Goal: Transaction & Acquisition: Purchase product/service

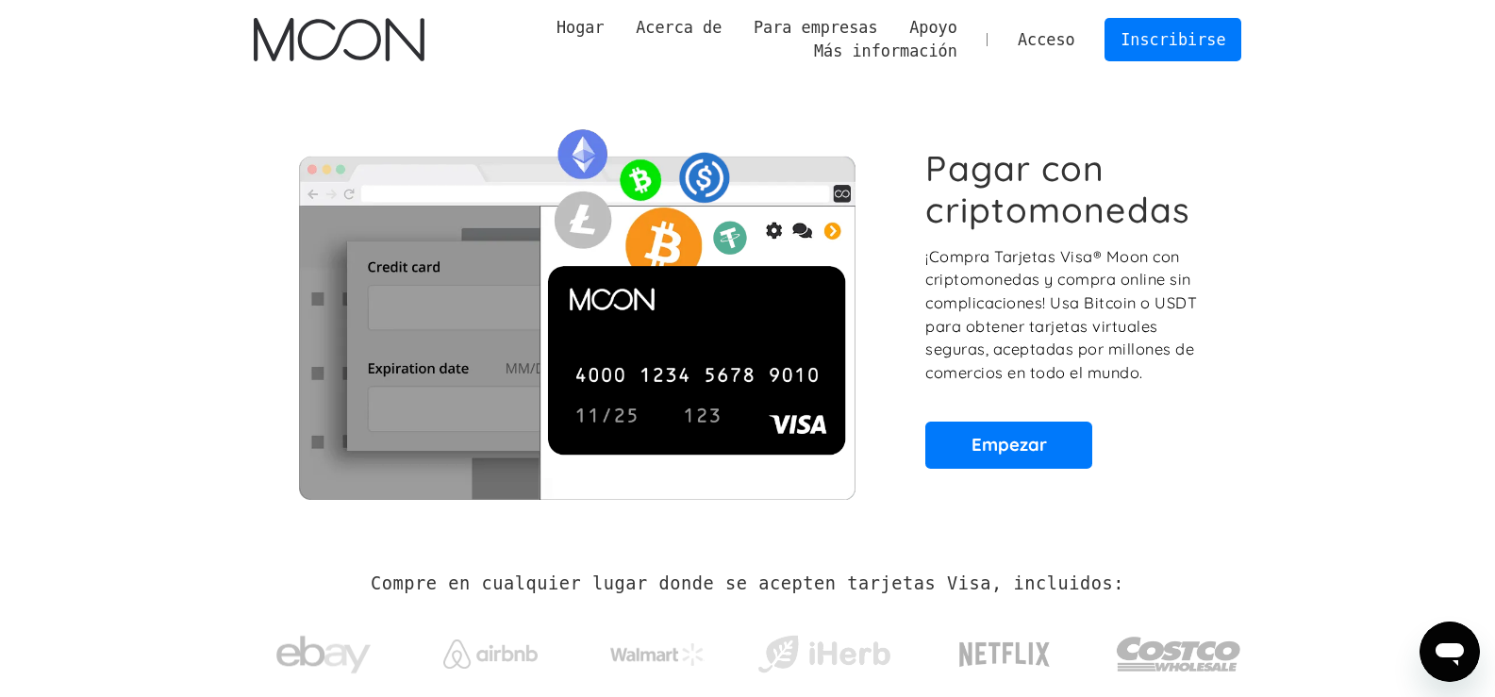
click at [143, 423] on section "Pagar con criptomonedas ¡Compra Tarjetas Visa® Moon con criptomonedas y compra …" at bounding box center [747, 307] width 1495 height 457
click at [1354, 359] on section "Pagar con criptomonedas ¡Compra Tarjetas Visa® Moon con criptomonedas y compra …" at bounding box center [747, 307] width 1495 height 457
click at [1035, 446] on font "Empezar" at bounding box center [1008, 444] width 75 height 23
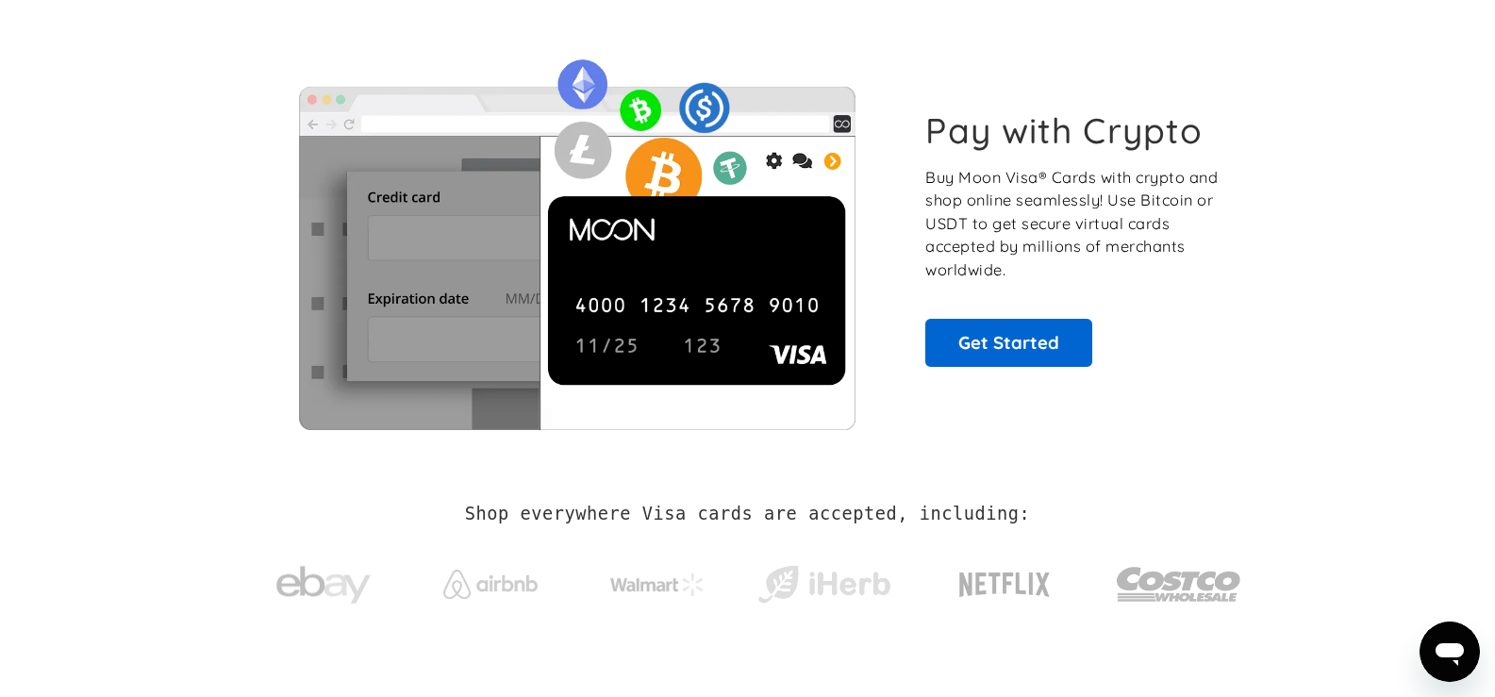
scroll to position [94, 0]
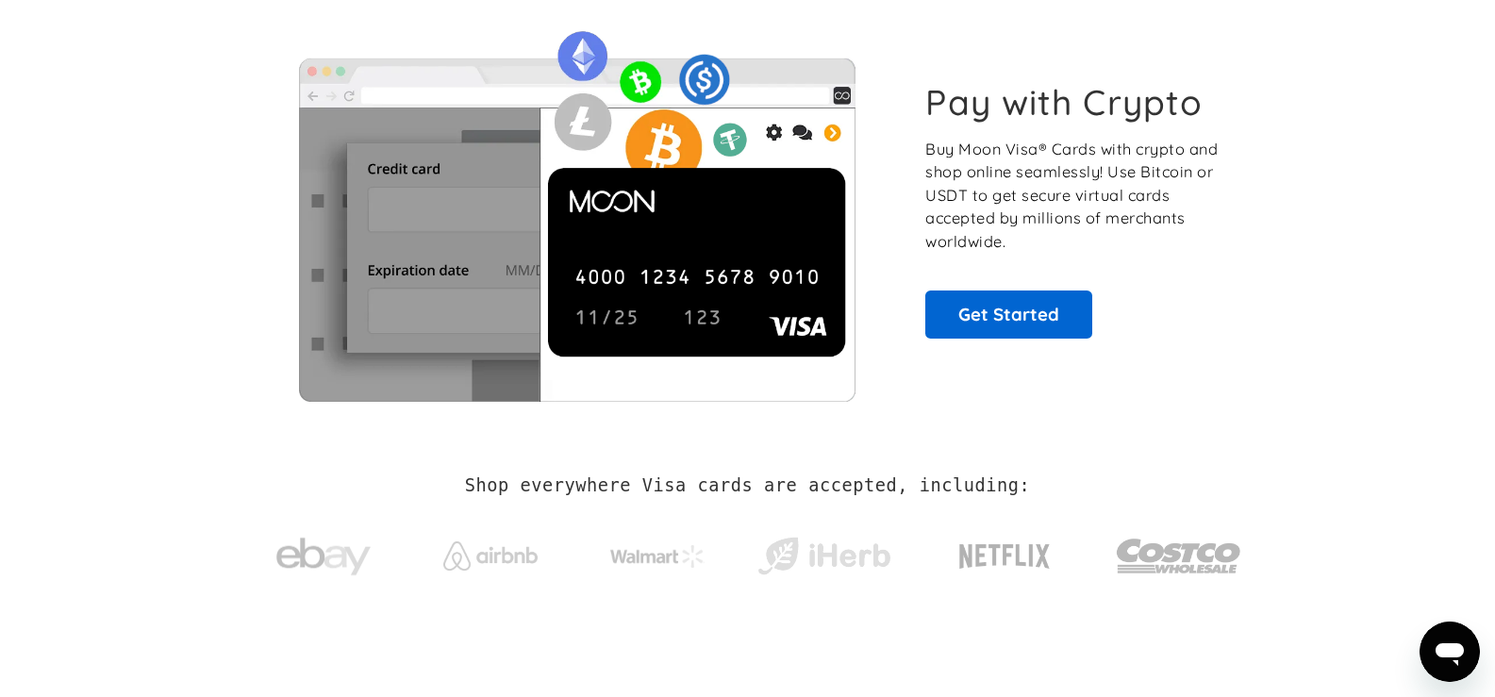
click at [162, 356] on section "Pay with Crypto Buy Moon Visa® Cards with crypto and shop online seamlessly! Us…" at bounding box center [747, 209] width 1495 height 457
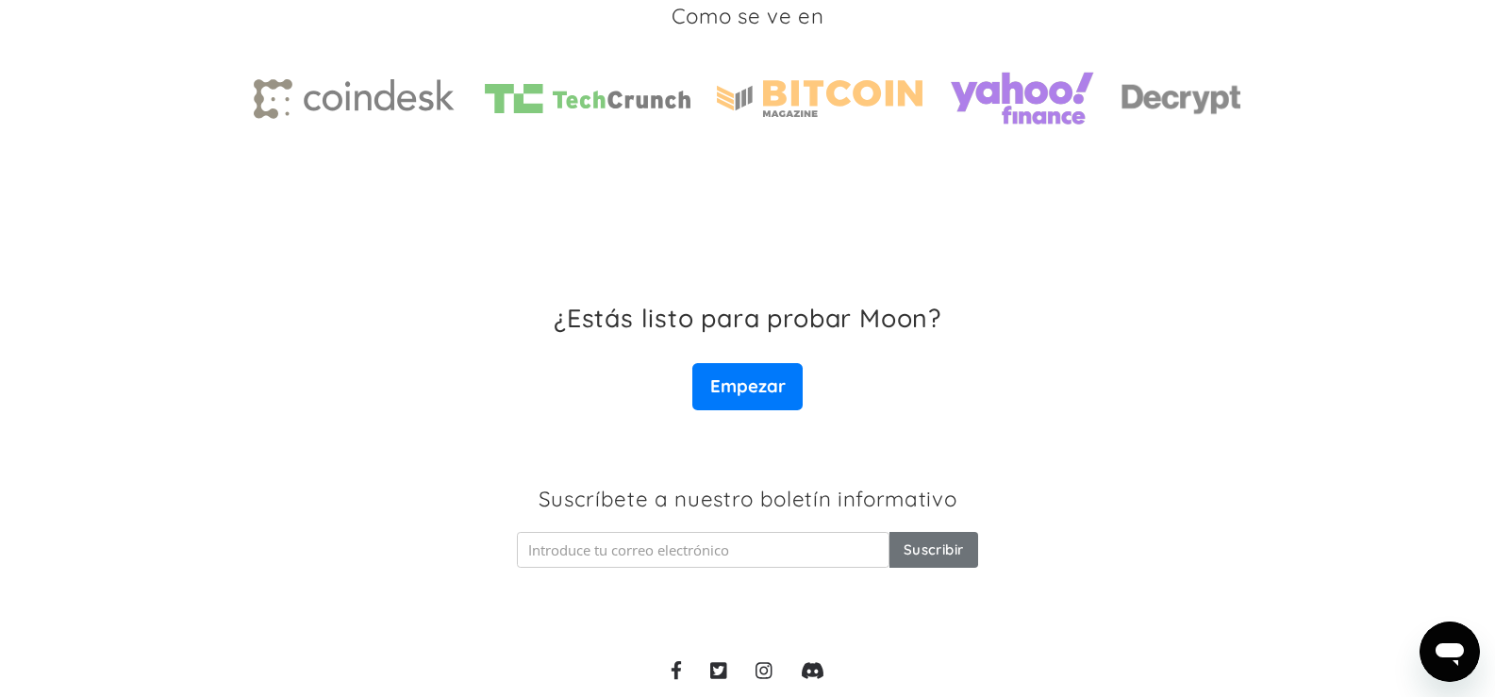
scroll to position [3073, 0]
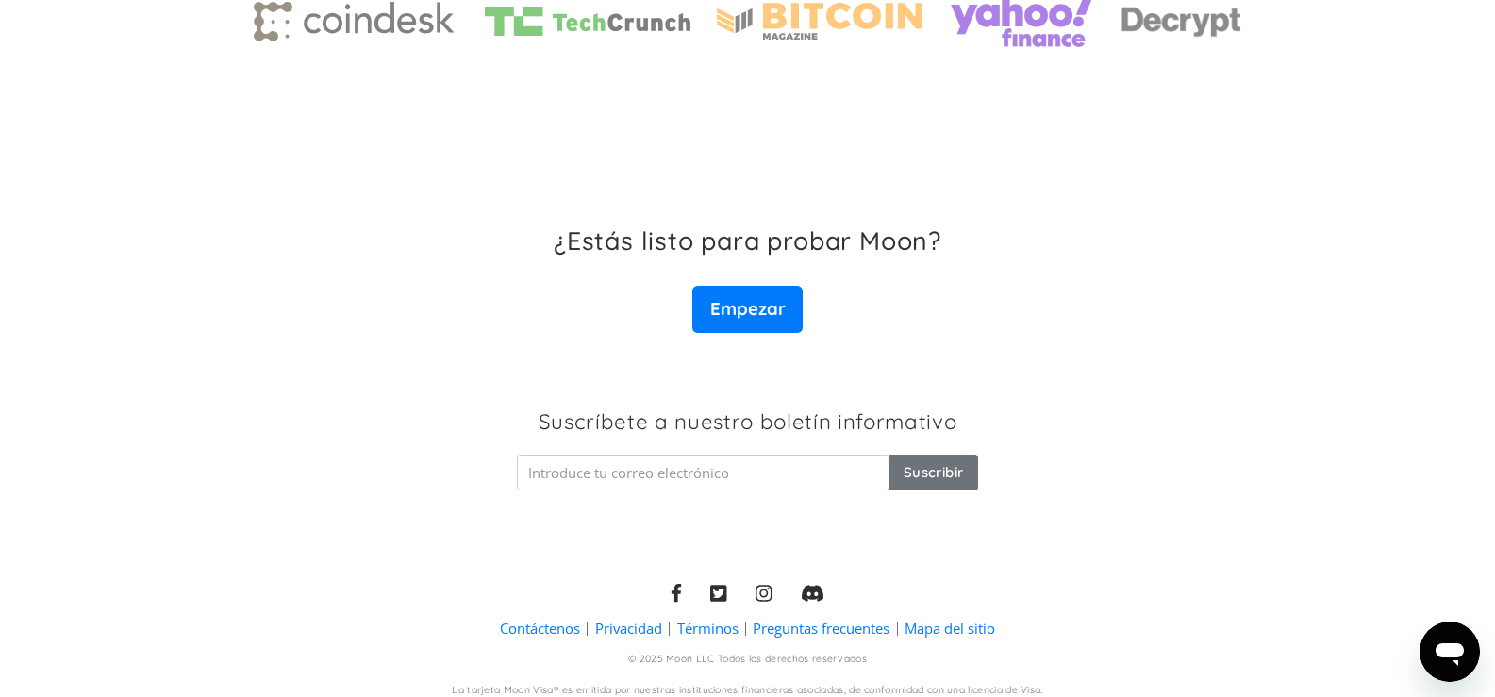
click at [710, 619] on font "Términos" at bounding box center [707, 628] width 61 height 19
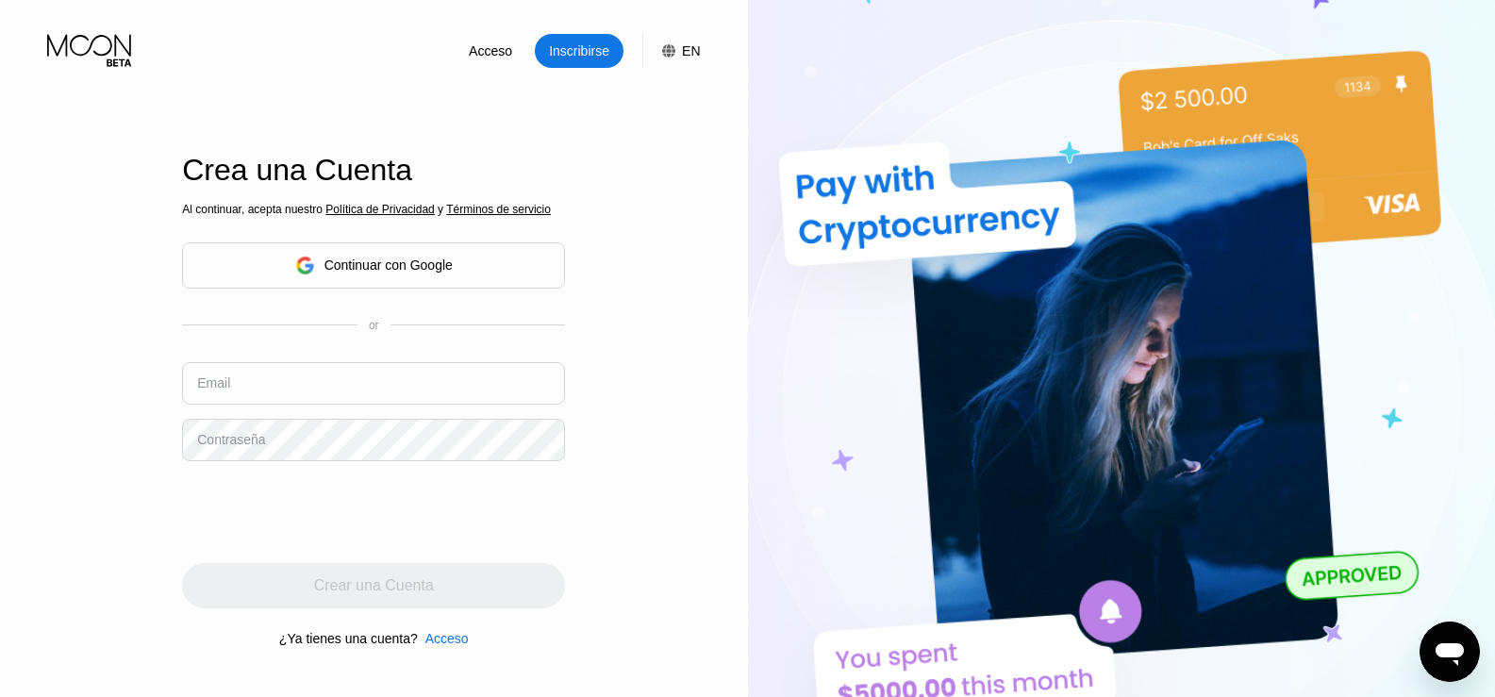
click at [685, 49] on div "EN" at bounding box center [691, 50] width 18 height 15
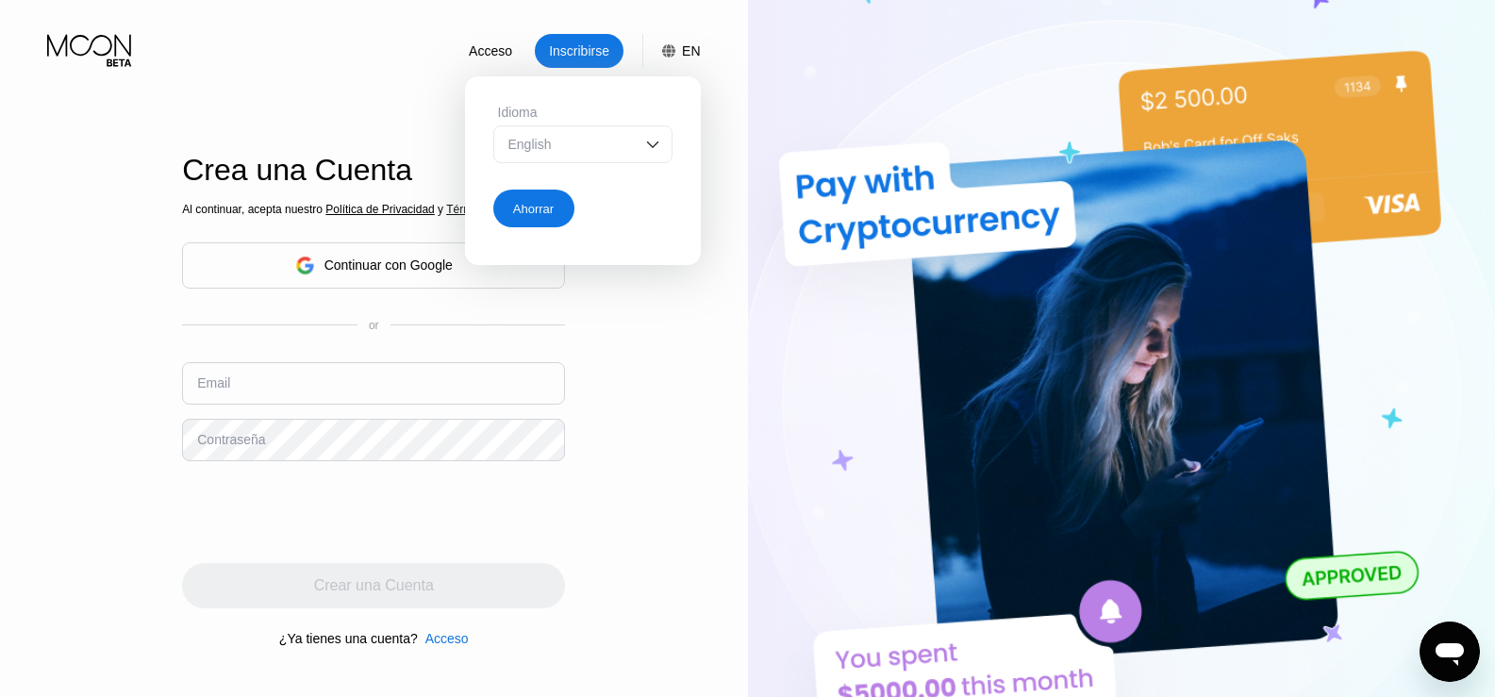
click at [651, 134] on div "English" at bounding box center [582, 144] width 179 height 38
click at [580, 226] on div "Spanish" at bounding box center [583, 219] width 158 height 15
click at [527, 210] on div "Ahorrar" at bounding box center [533, 209] width 41 height 16
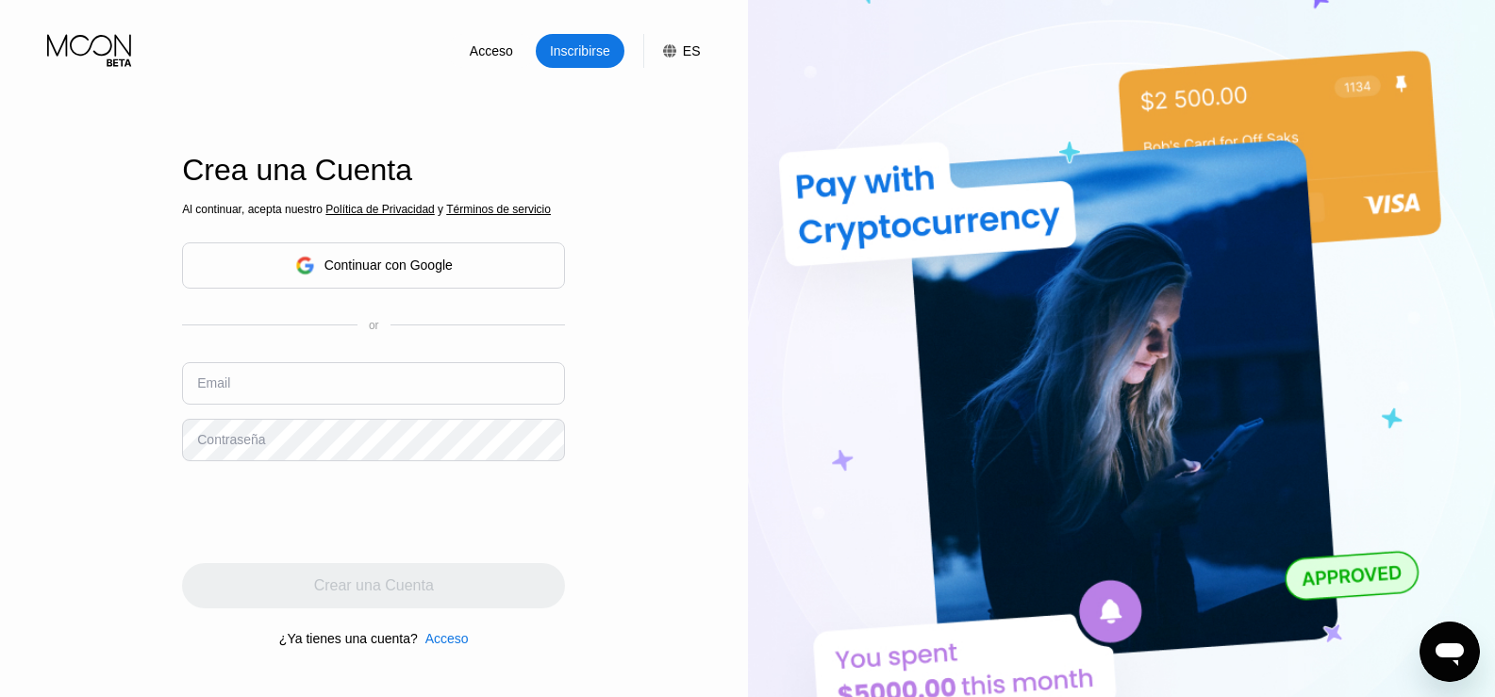
click at [74, 339] on div "Acceso Inscribirse ES Idioma Español Ahorrar Crea una Cuenta Al continuar, acep…" at bounding box center [374, 383] width 748 height 767
click at [248, 391] on input "text" at bounding box center [373, 383] width 383 height 42
click at [105, 408] on div "Acceso Inscribirse ES Idioma Español Ahorrar Crea una Cuenta Al continuar, acep…" at bounding box center [374, 383] width 748 height 767
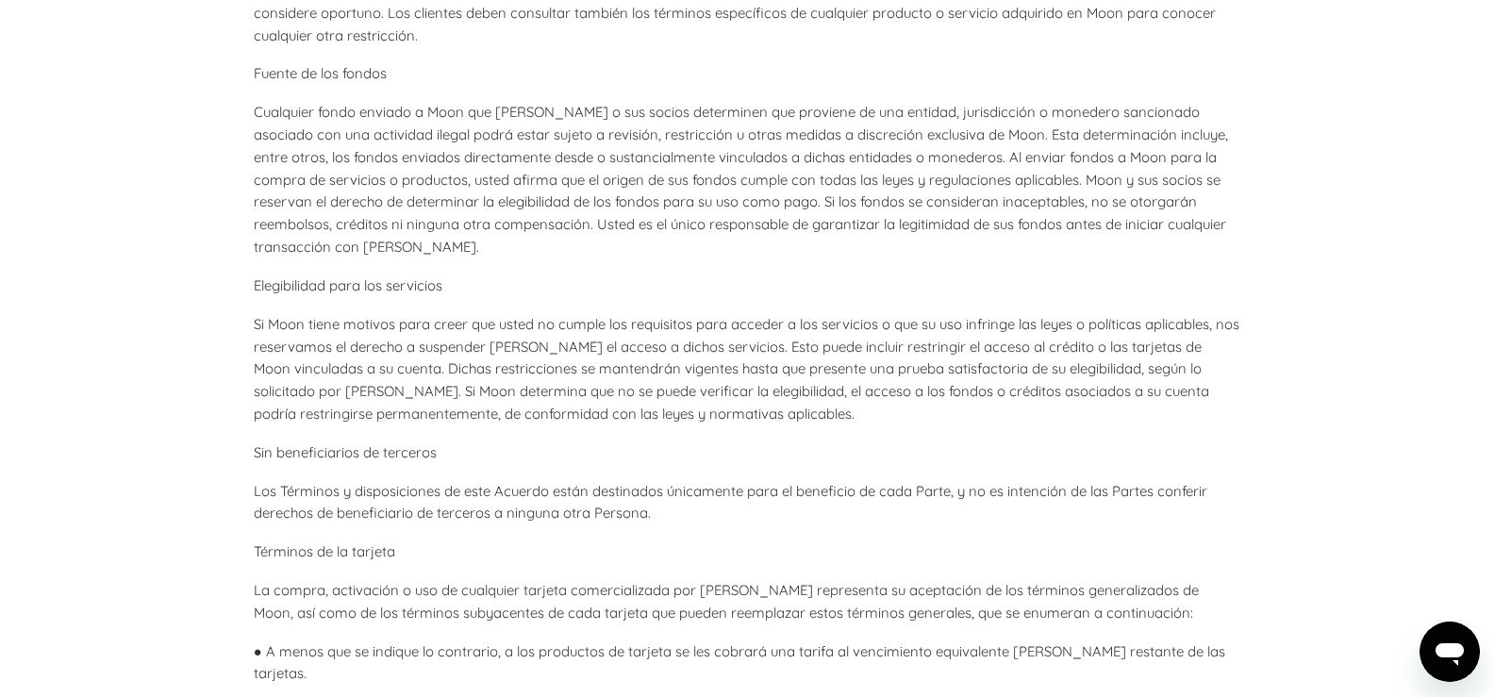
scroll to position [4150, 0]
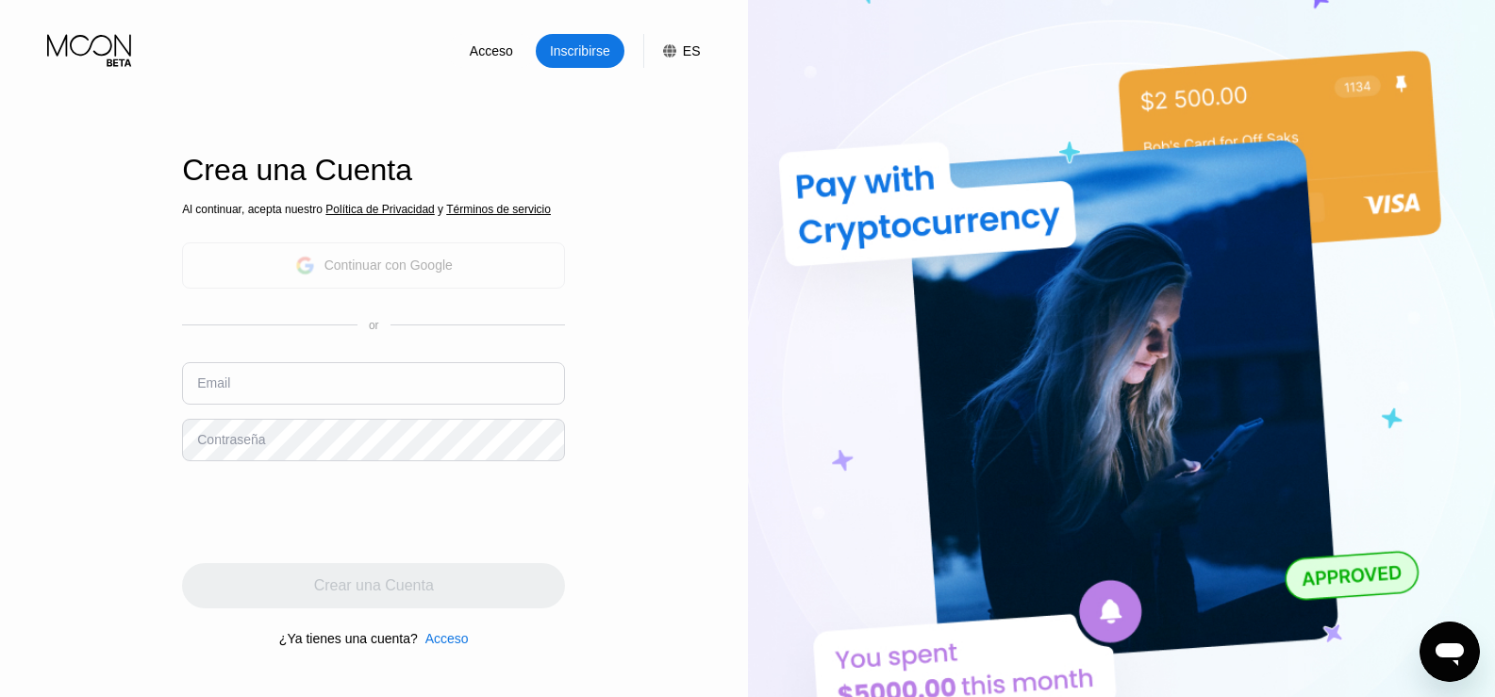
click at [397, 263] on div "Continuar con Google" at bounding box center [388, 264] width 128 height 15
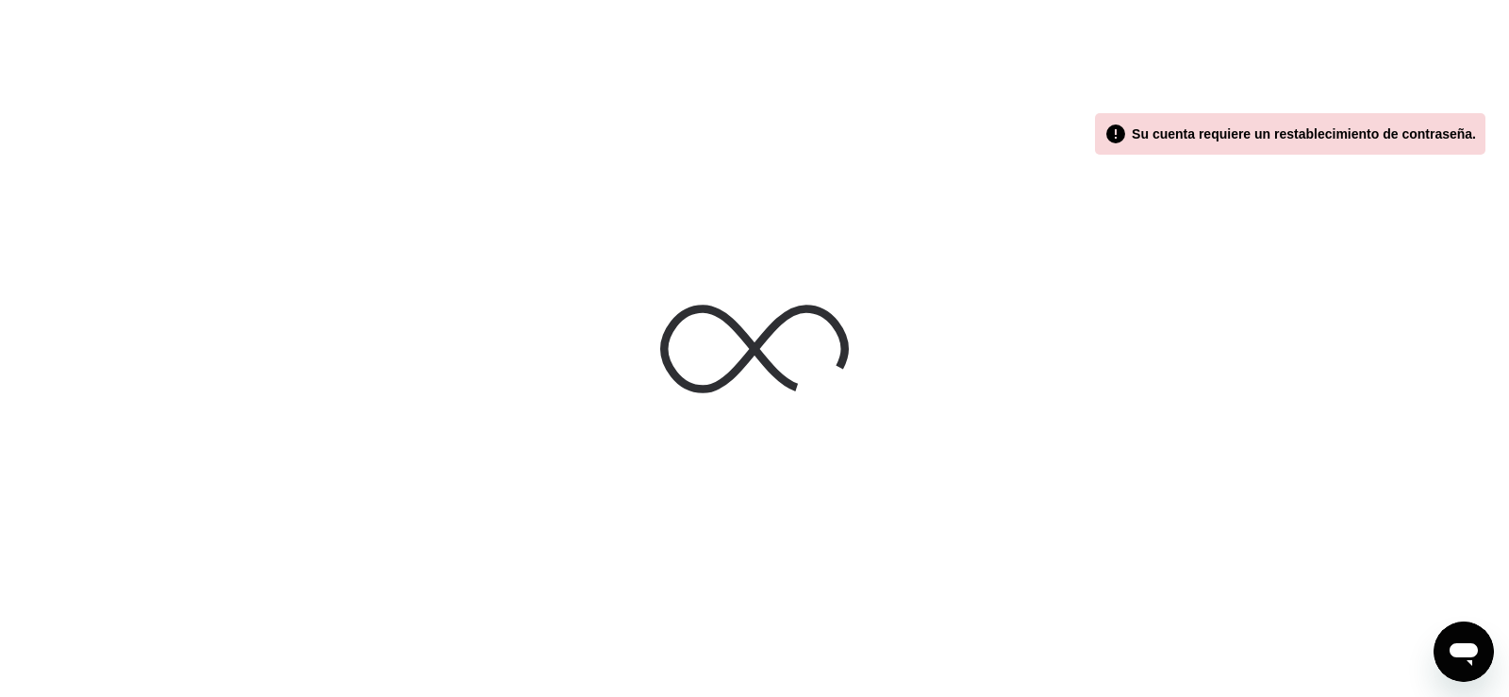
click at [1440, 131] on div " Su cuenta requiere un restablecimiento de contraseña." at bounding box center [1290, 134] width 372 height 23
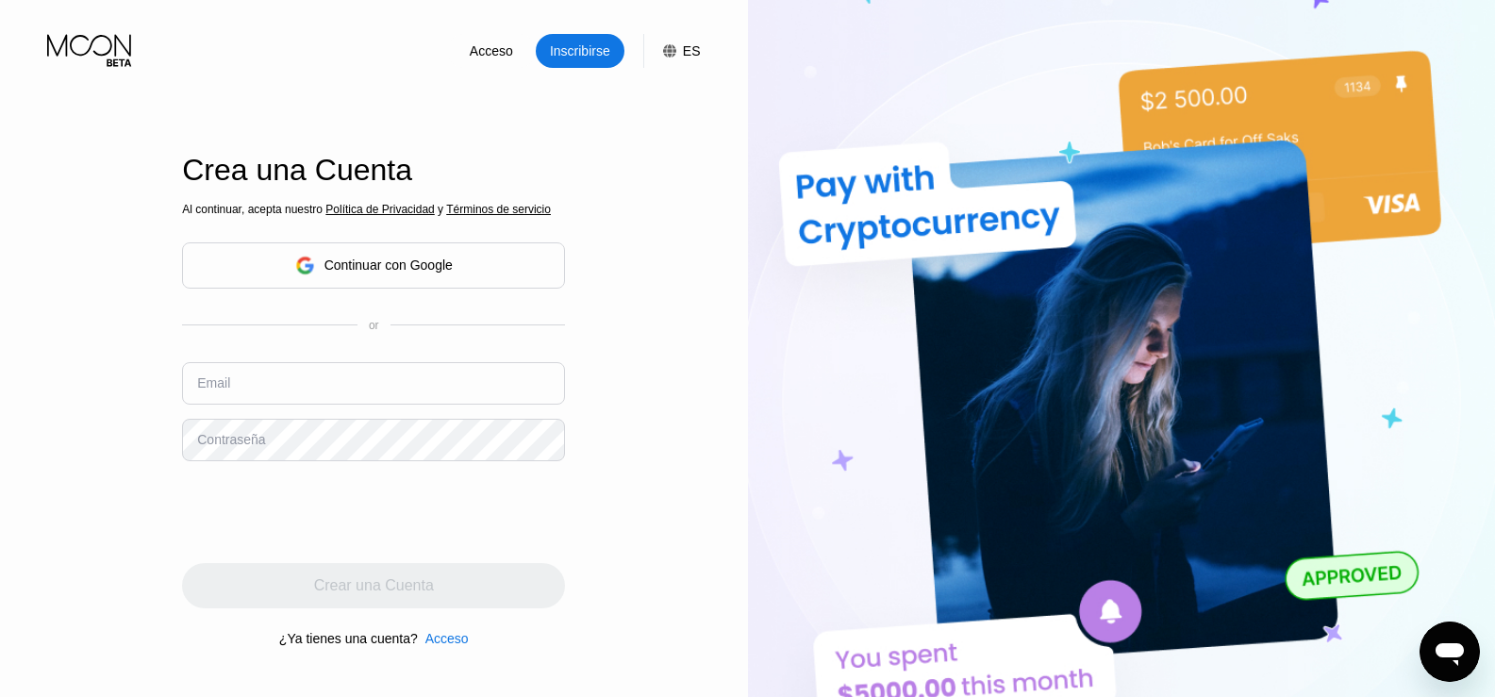
click at [289, 379] on input "text" at bounding box center [373, 383] width 383 height 42
type input "[EMAIL_ADDRESS][DOMAIN_NAME]"
click at [259, 435] on div "Contraseña" at bounding box center [231, 439] width 68 height 15
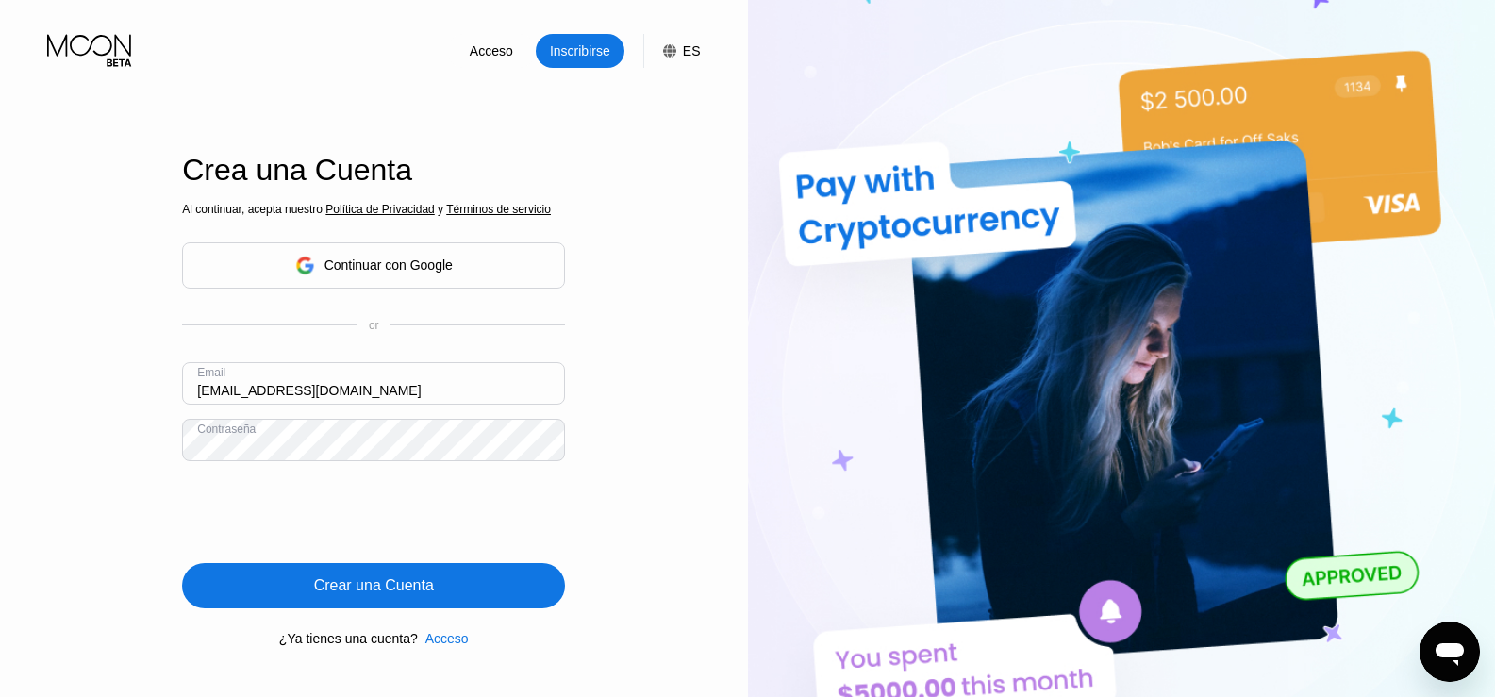
click at [376, 589] on div "Crear una Cuenta" at bounding box center [374, 585] width 120 height 19
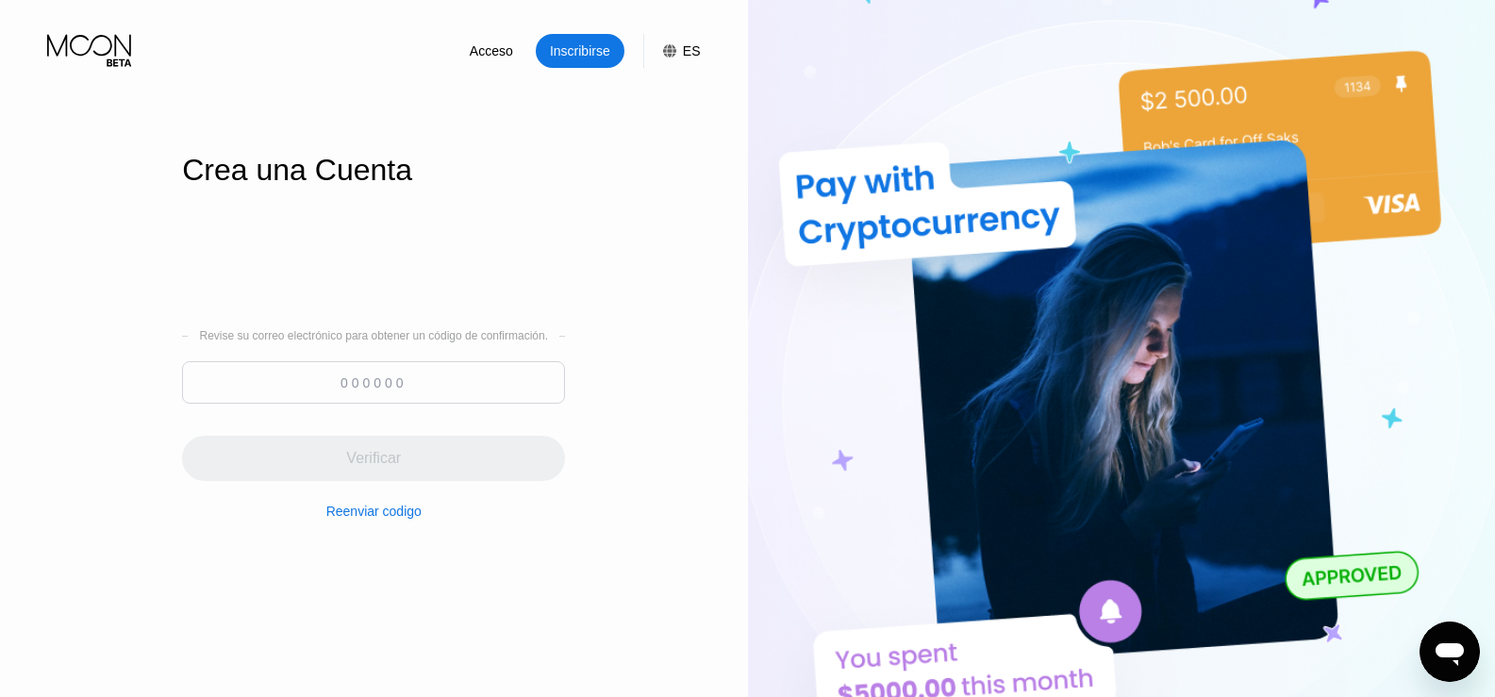
click at [281, 399] on input at bounding box center [373, 382] width 383 height 42
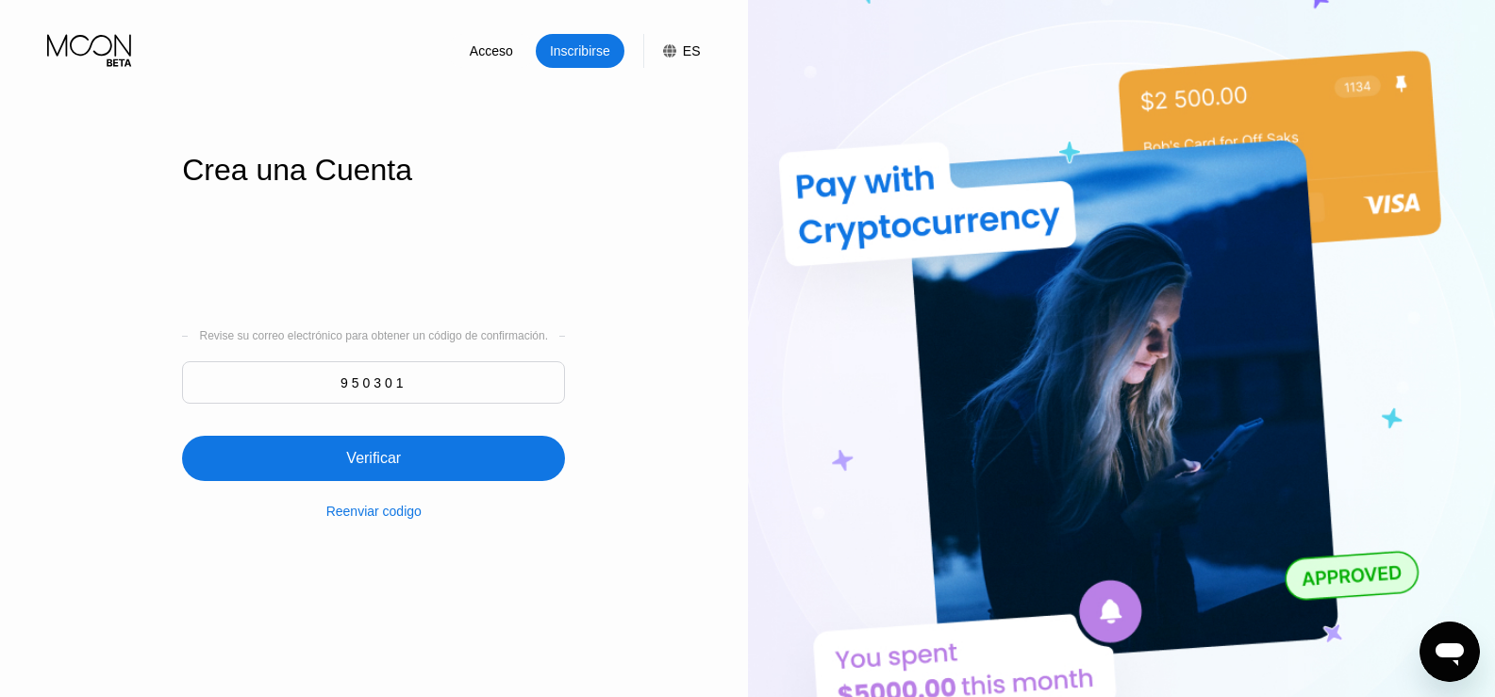
type input "950301"
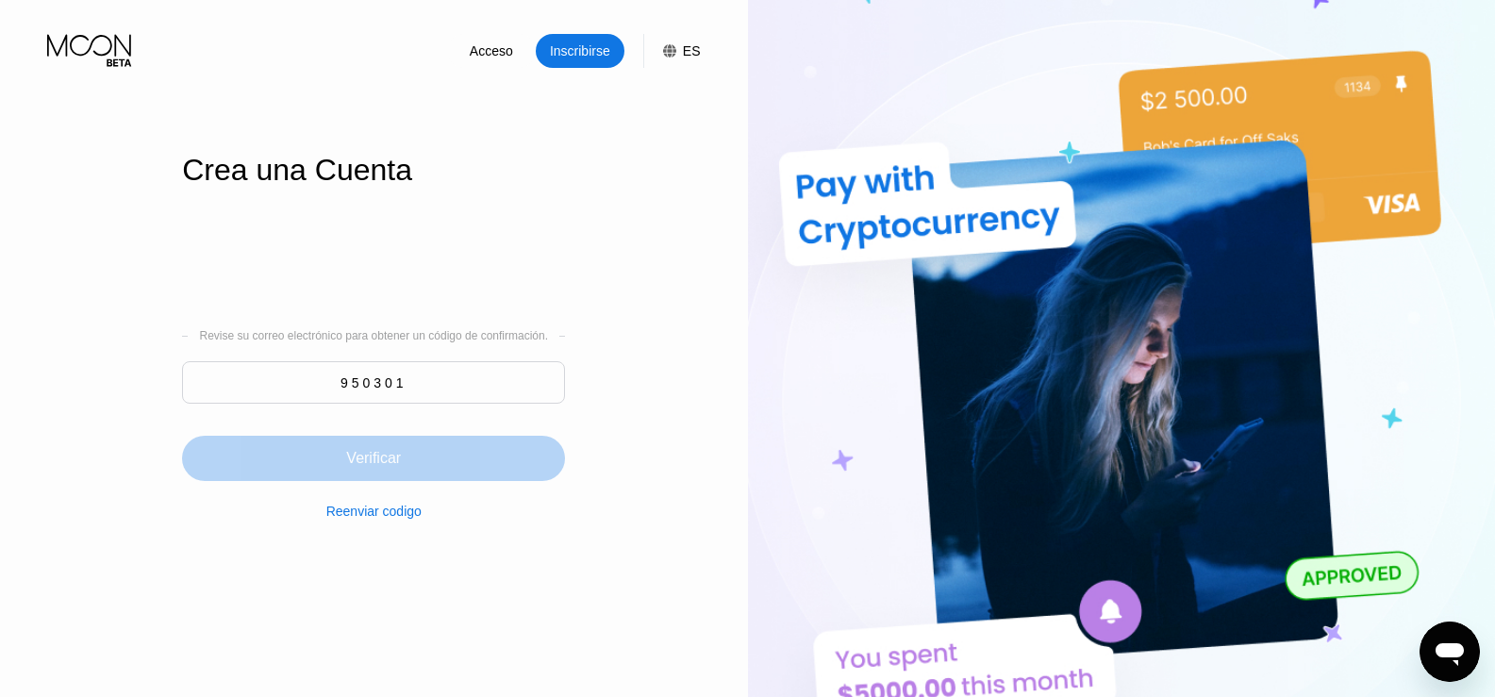
click at [257, 455] on div "Verificar" at bounding box center [373, 458] width 383 height 45
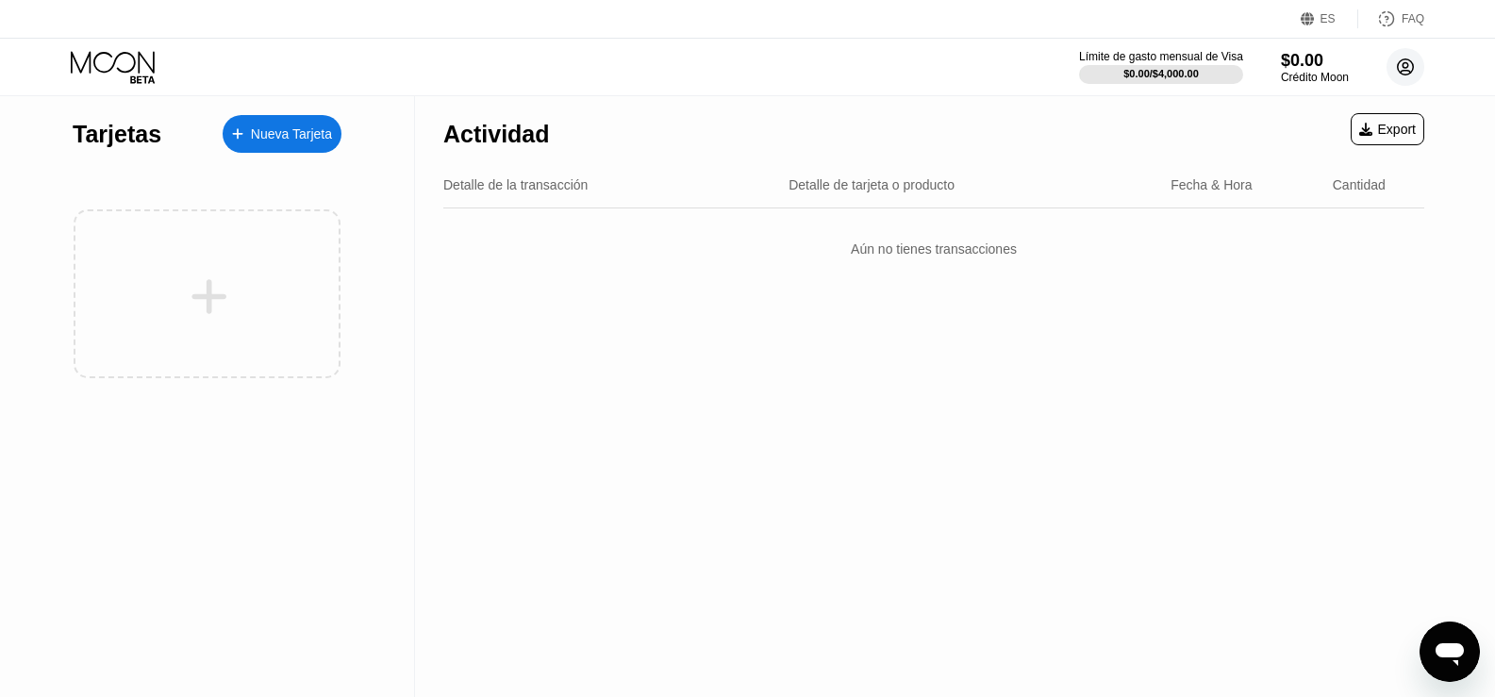
click at [1415, 63] on circle at bounding box center [1405, 67] width 38 height 38
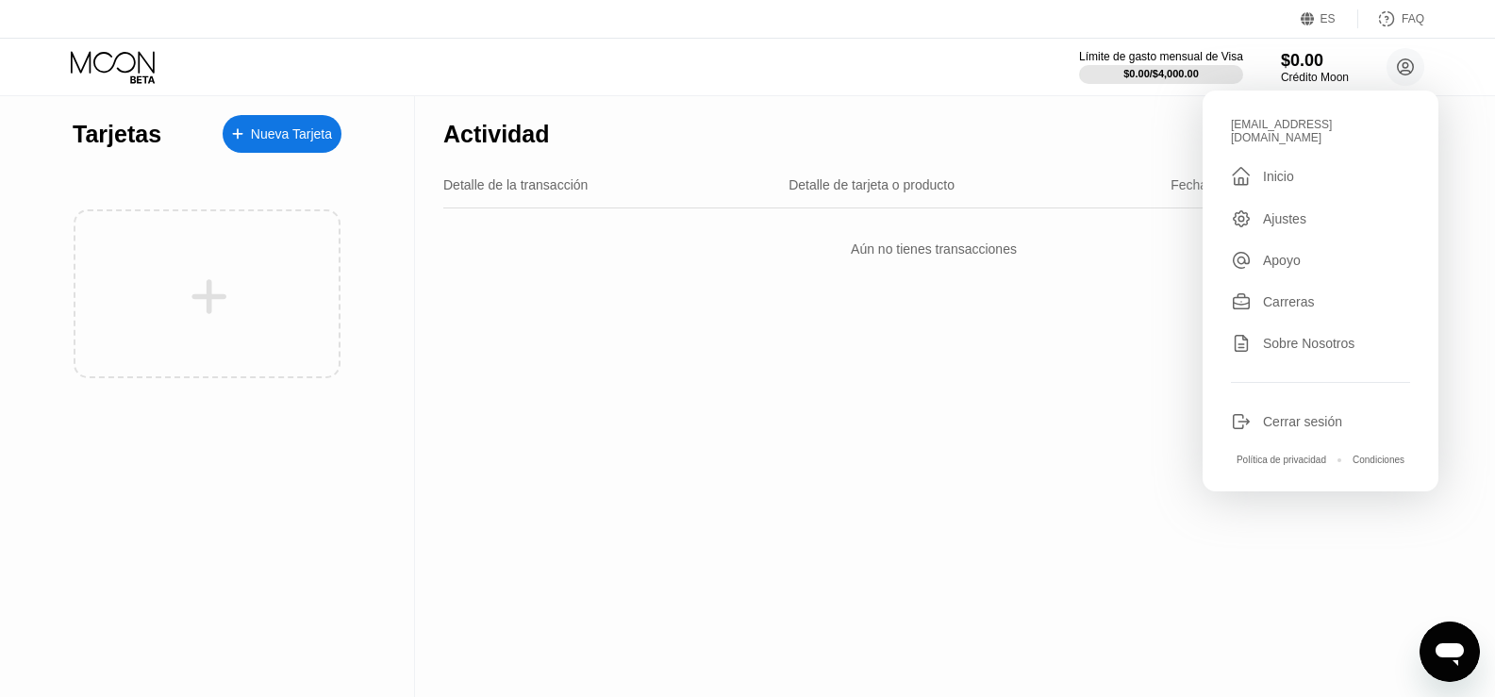
click at [1019, 334] on div "Actividad Export Detalle de la transacción Detalle de tarjeta o producto Fecha …" at bounding box center [933, 396] width 1037 height 601
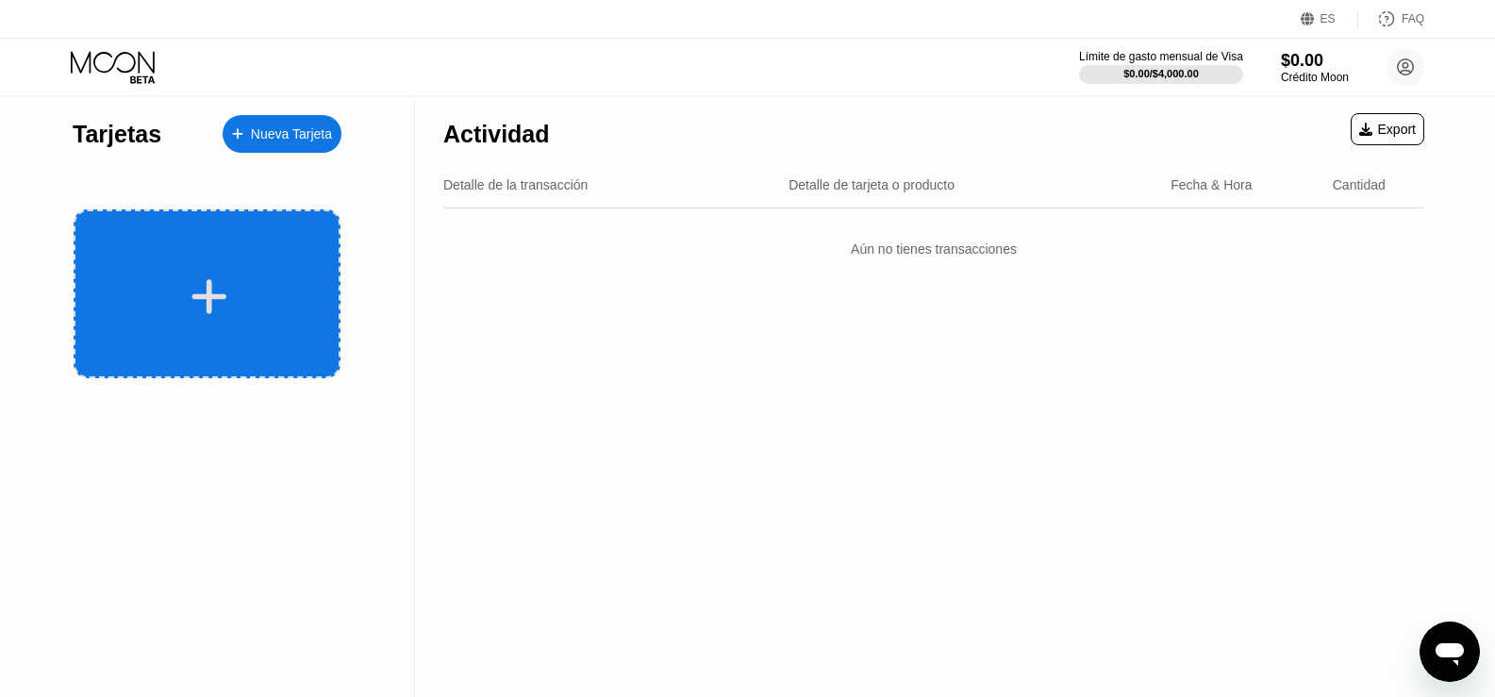
click at [227, 280] on icon at bounding box center [209, 296] width 37 height 42
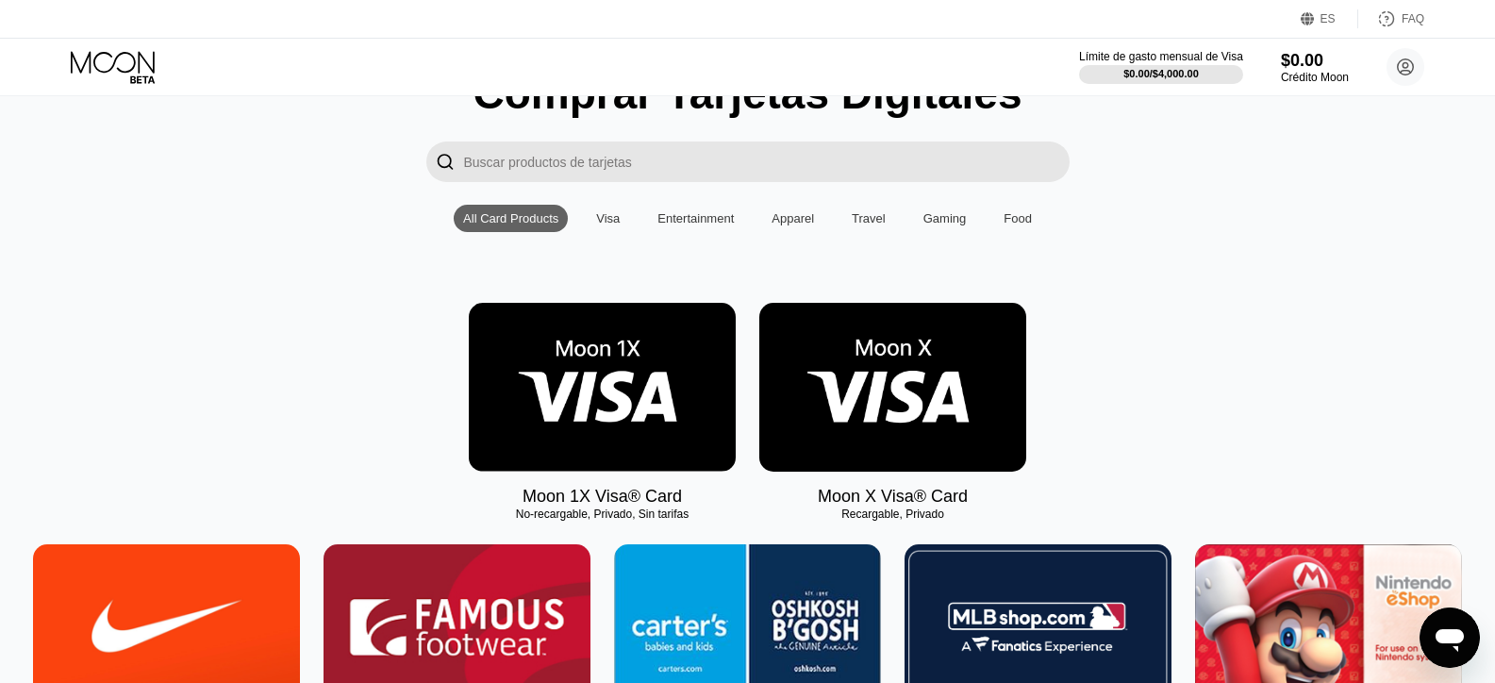
scroll to position [94, 0]
click at [609, 221] on div "Visa" at bounding box center [608, 218] width 24 height 14
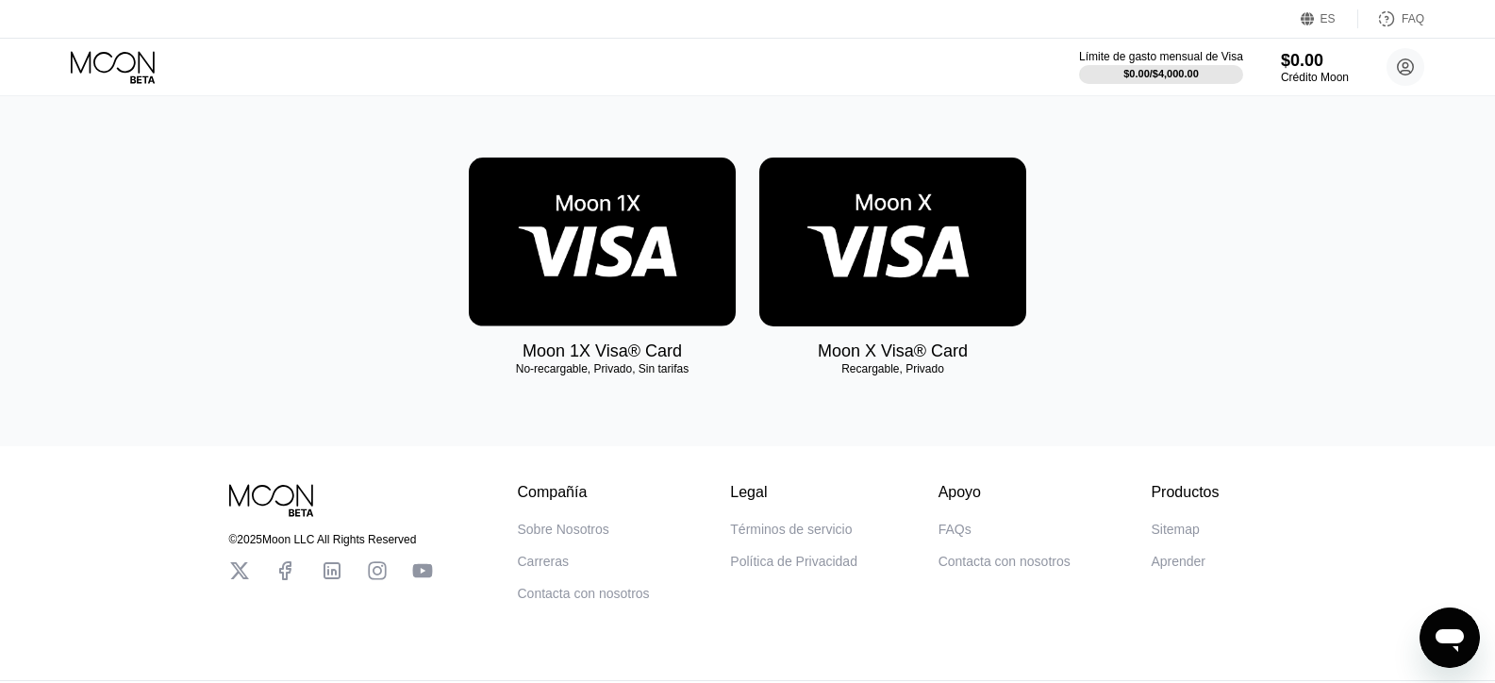
scroll to position [210, 0]
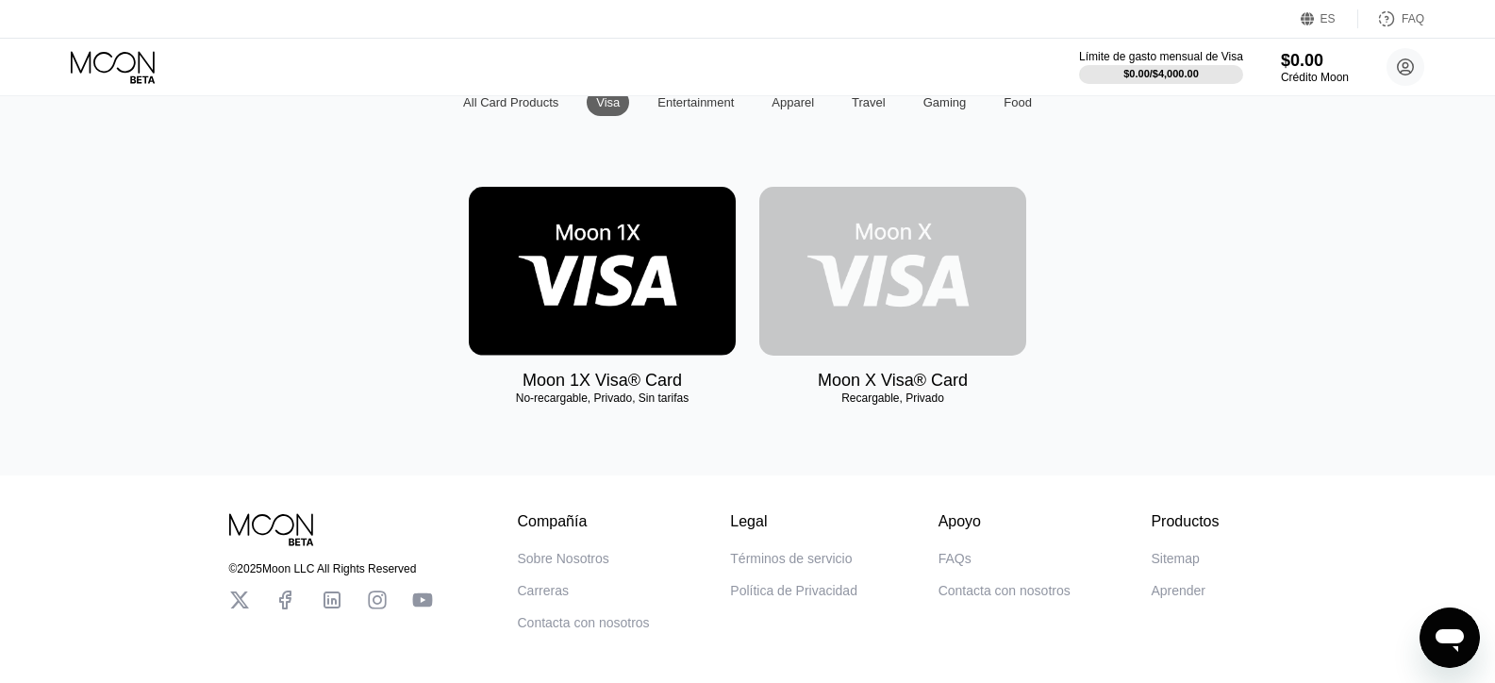
click at [831, 304] on img at bounding box center [892, 271] width 267 height 169
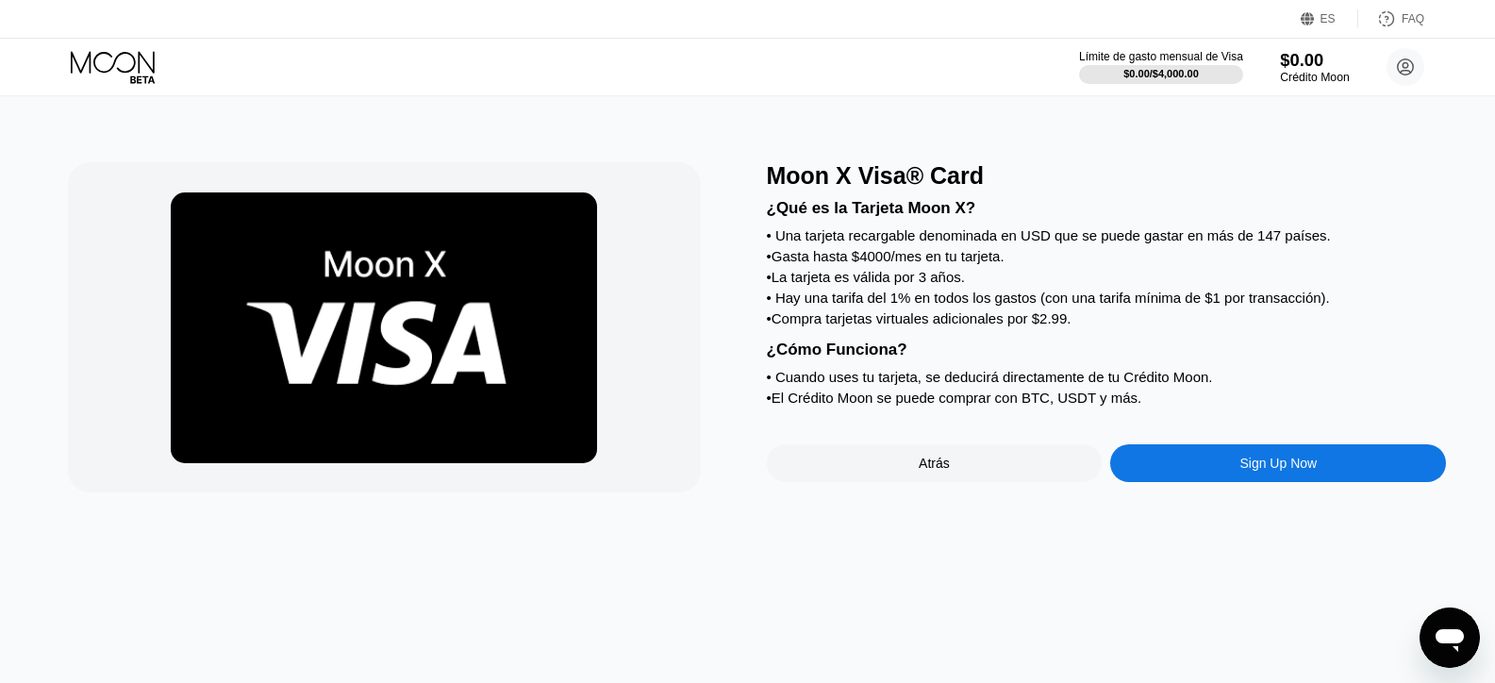
click at [1315, 57] on div "$0.00" at bounding box center [1314, 60] width 69 height 20
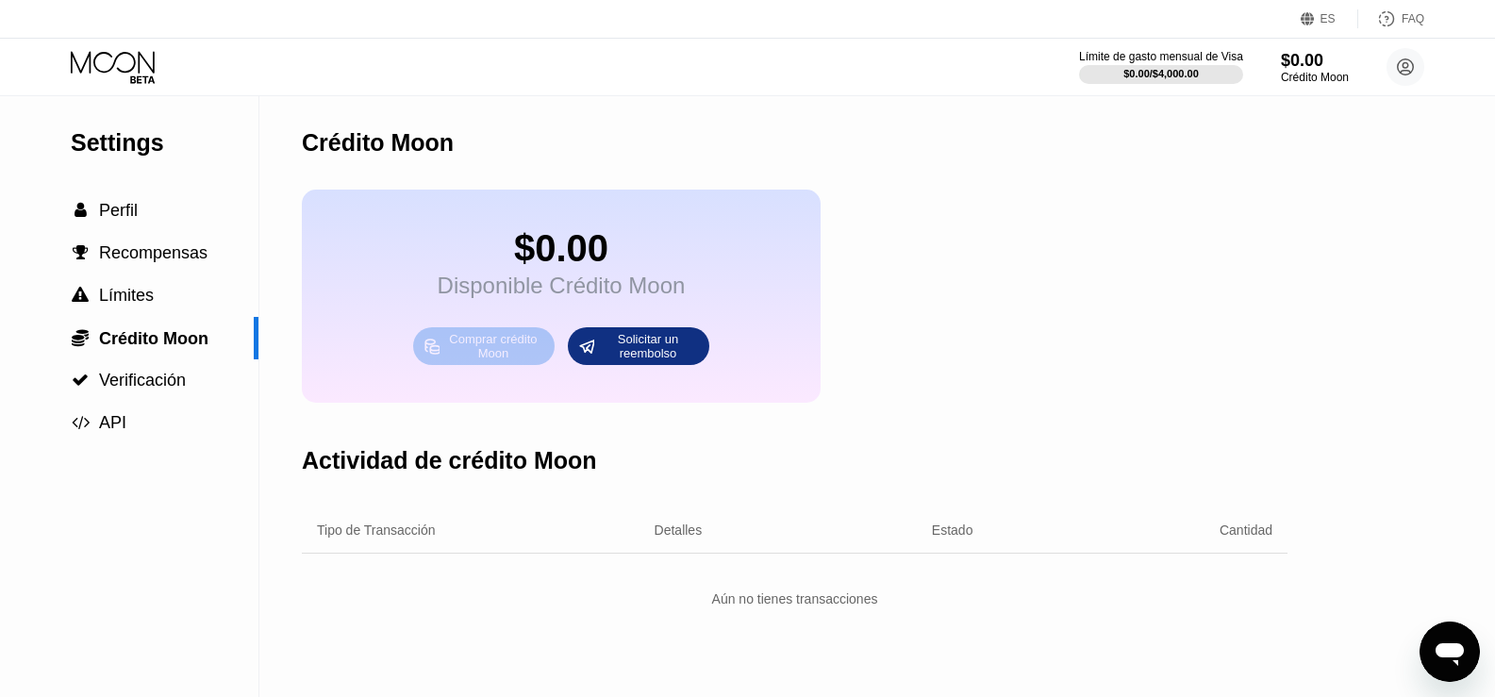
click at [466, 355] on div "Comprar crédito Moon" at bounding box center [493, 346] width 104 height 30
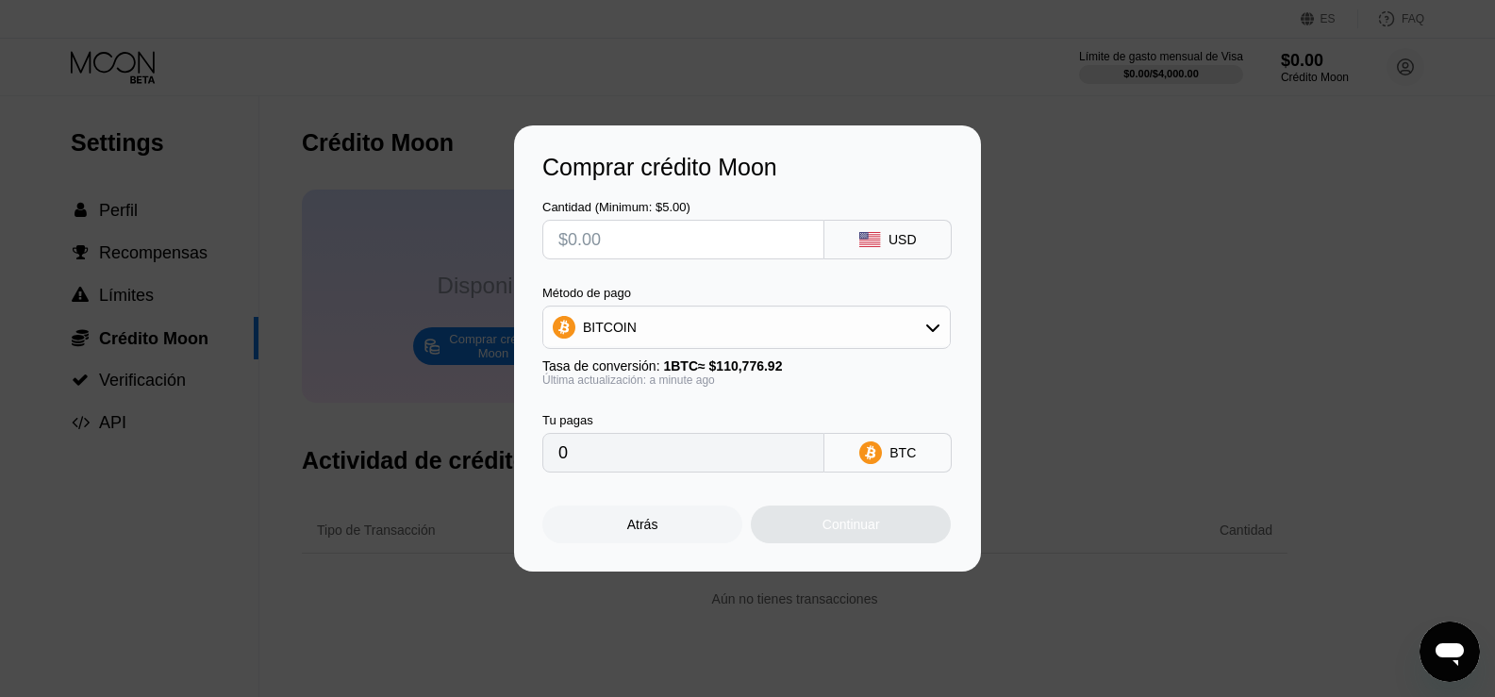
click at [936, 319] on div "BITCOIN" at bounding box center [746, 327] width 406 height 38
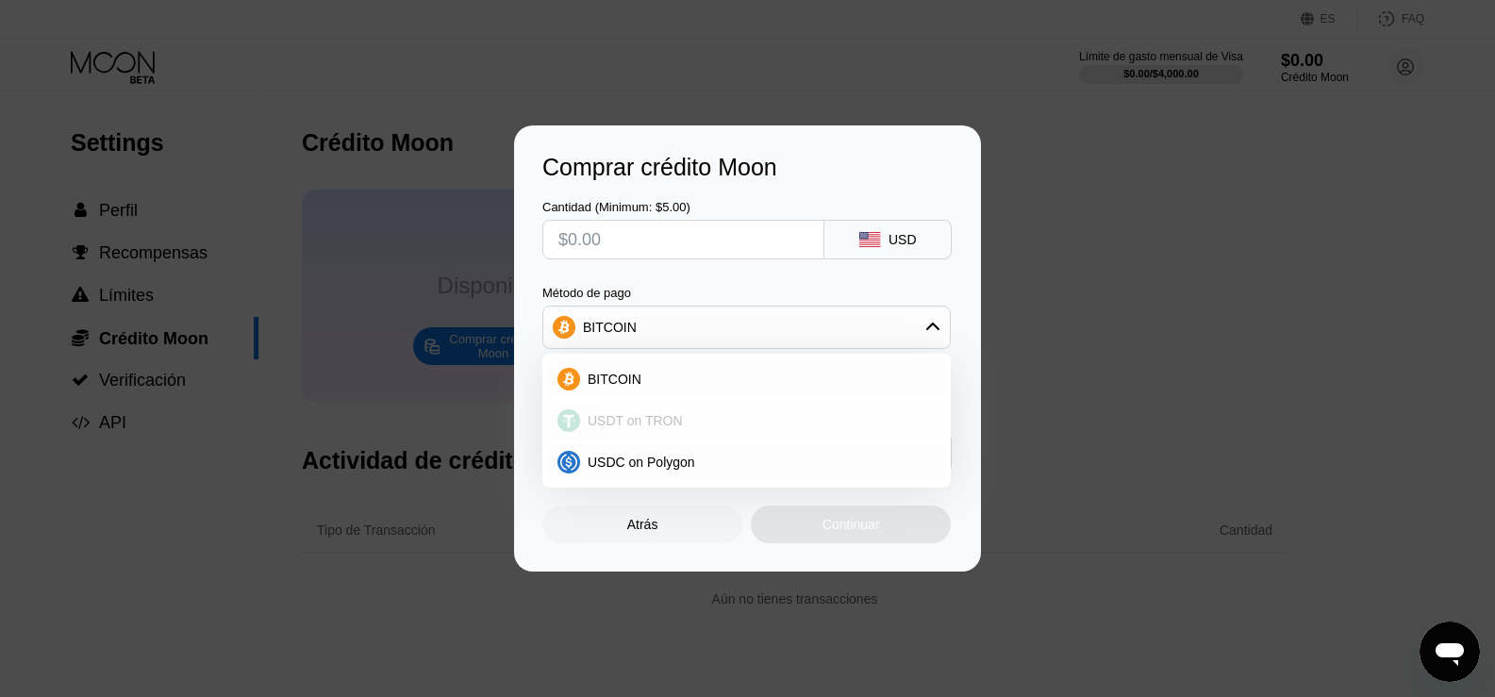
click at [659, 413] on span "USDT on TRON" at bounding box center [635, 420] width 95 height 15
type input "0.00"
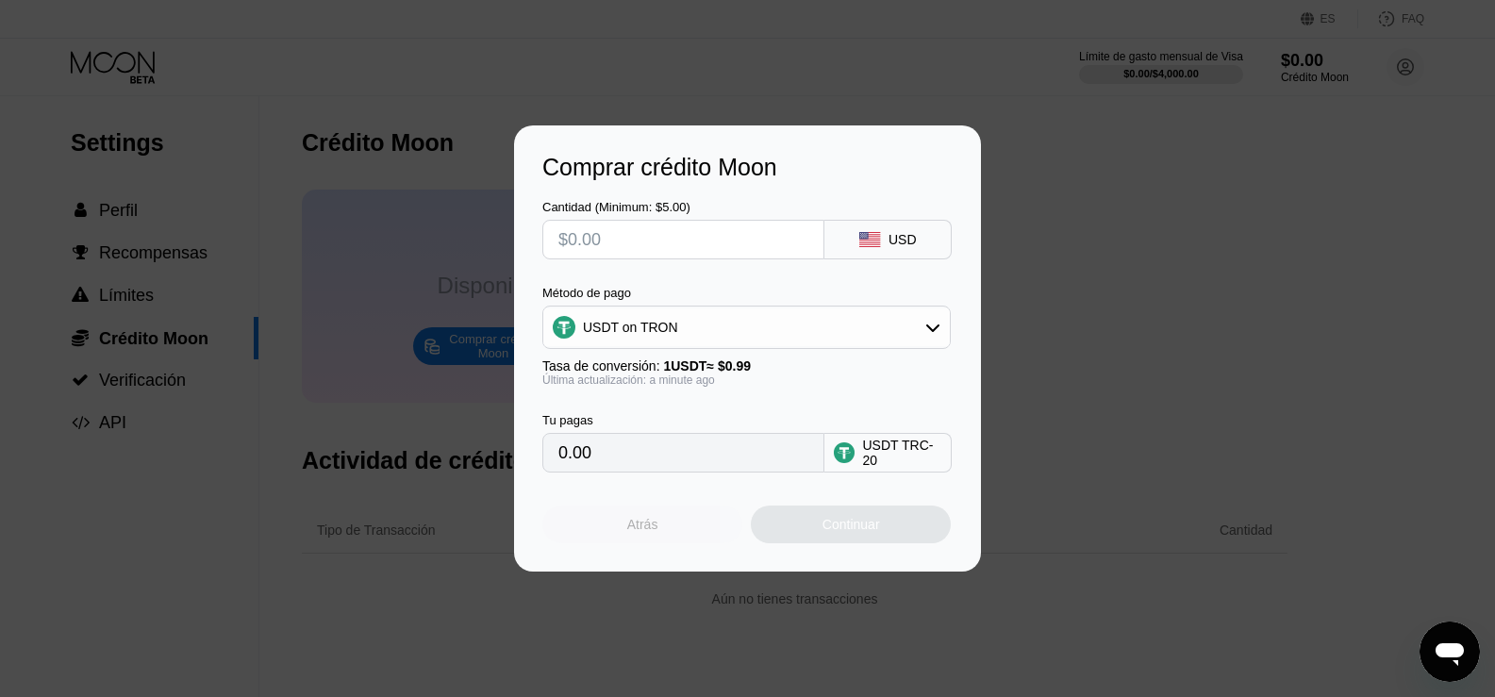
click at [662, 530] on div "Atrás" at bounding box center [642, 525] width 200 height 38
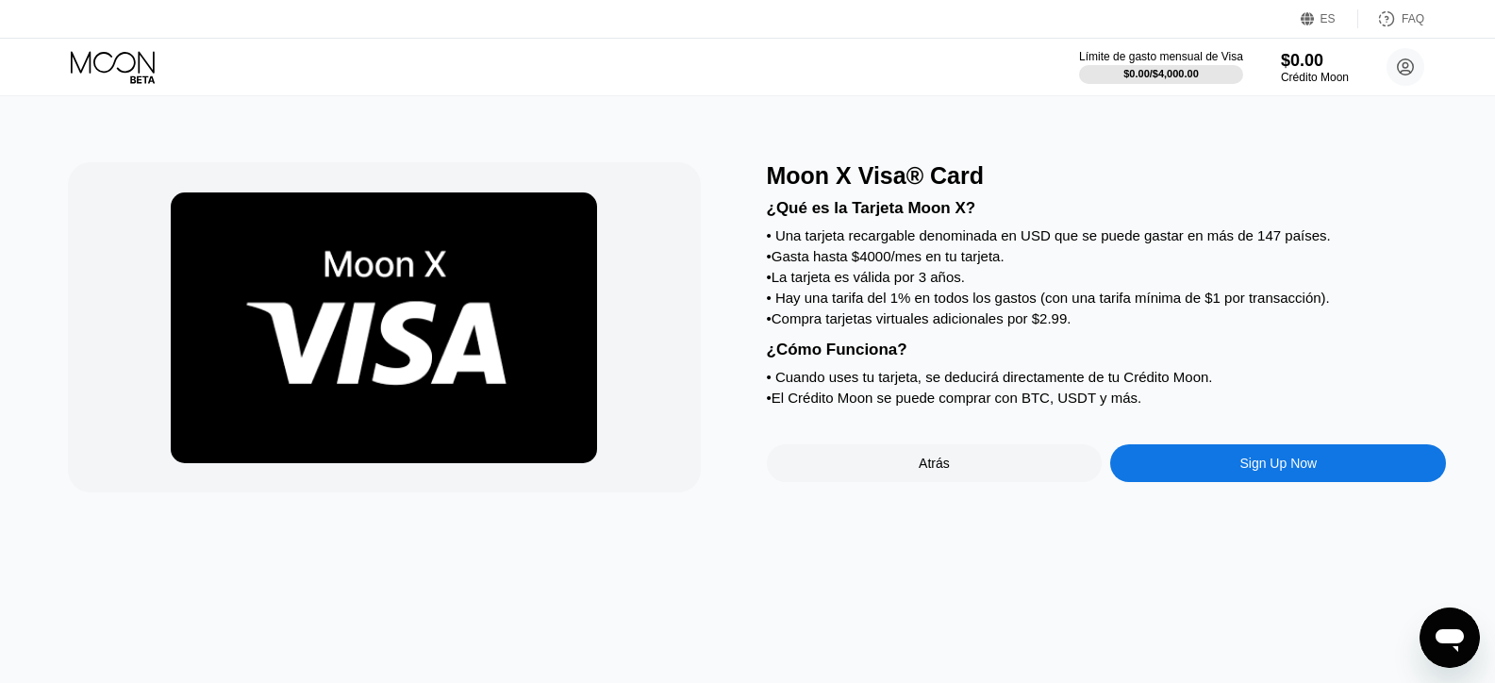
click at [1329, 482] on div "Sign Up Now" at bounding box center [1278, 463] width 336 height 38
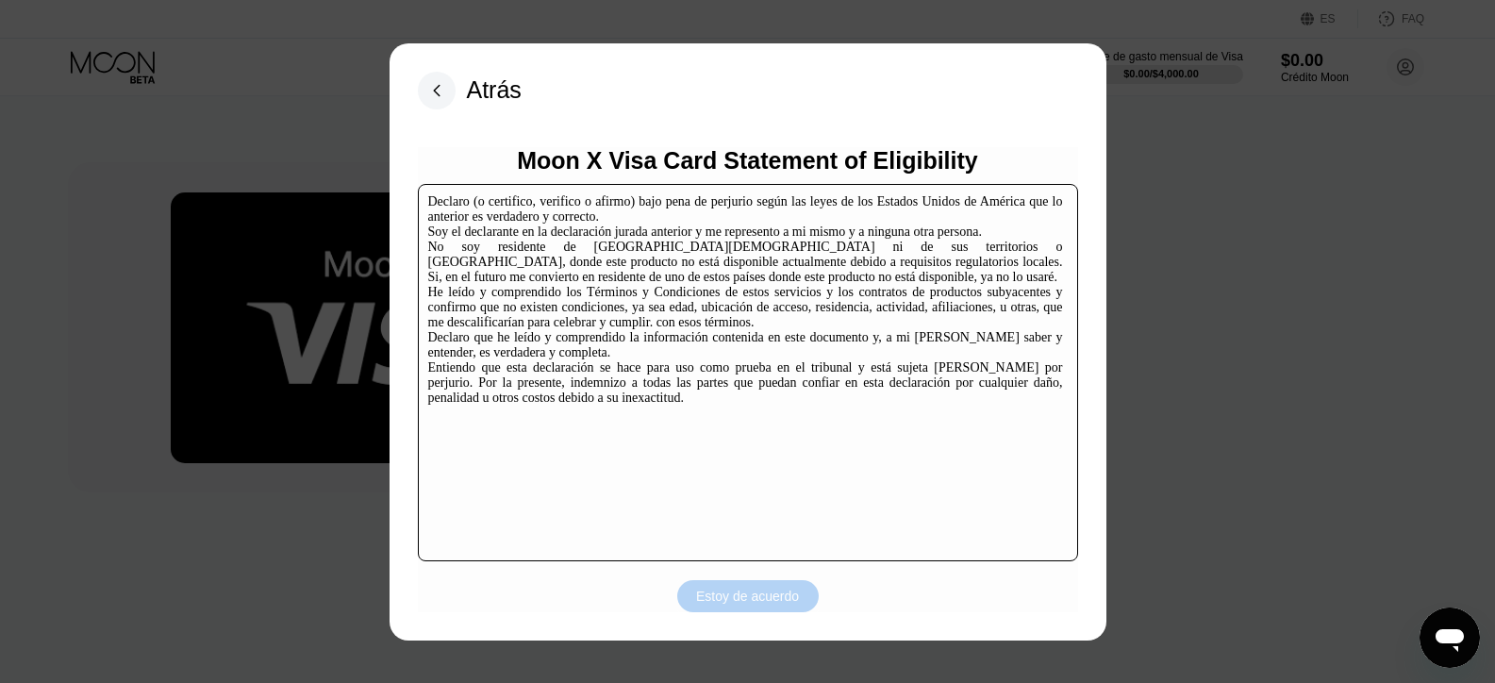
click at [734, 584] on div "Estoy de acuerdo" at bounding box center [747, 596] width 141 height 32
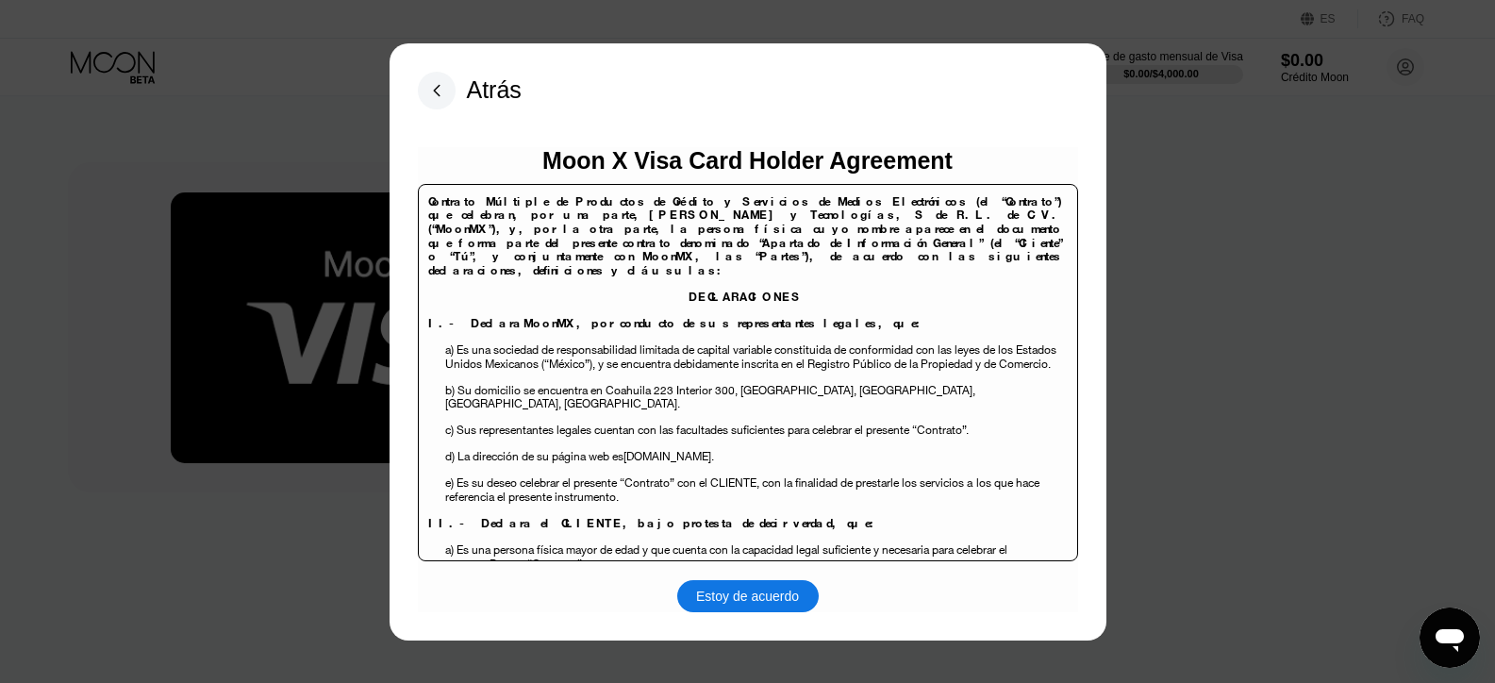
click at [435, 84] on rect at bounding box center [437, 91] width 38 height 38
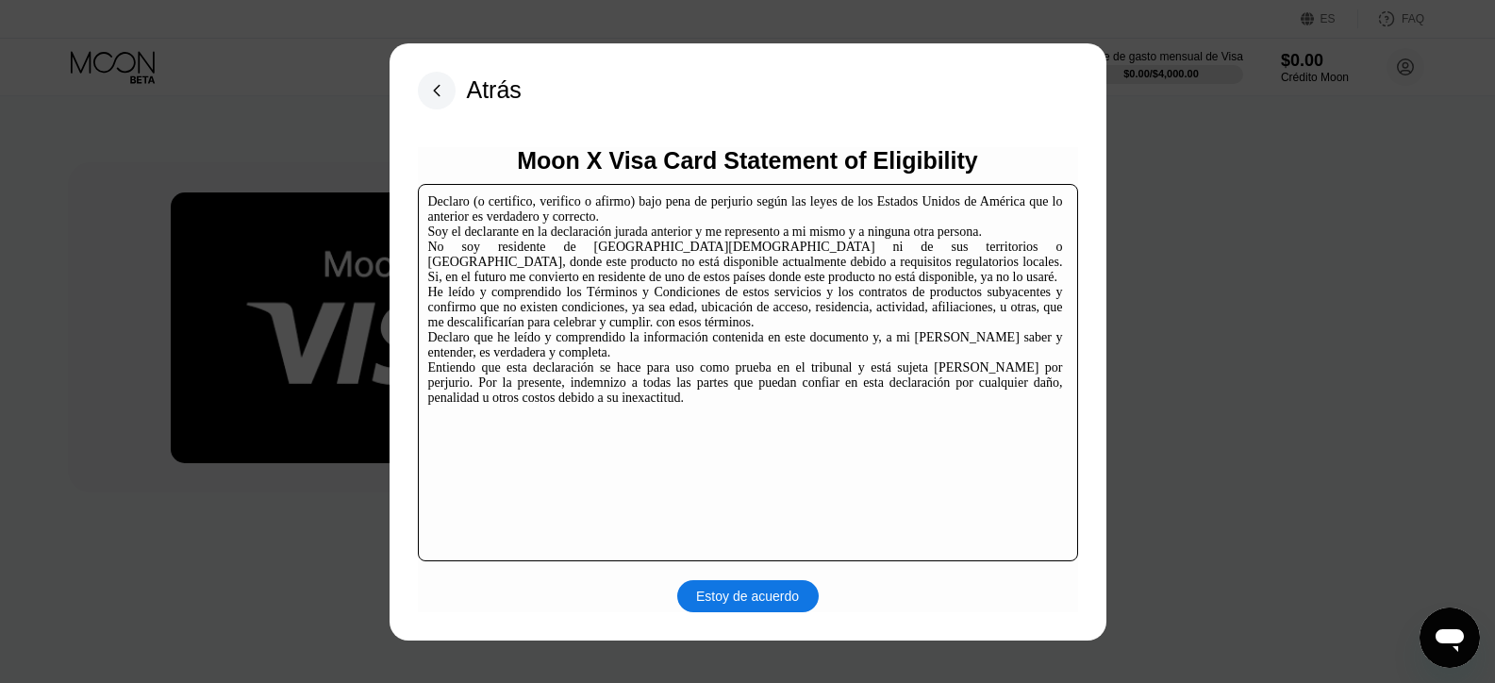
click at [428, 80] on rect at bounding box center [437, 91] width 38 height 38
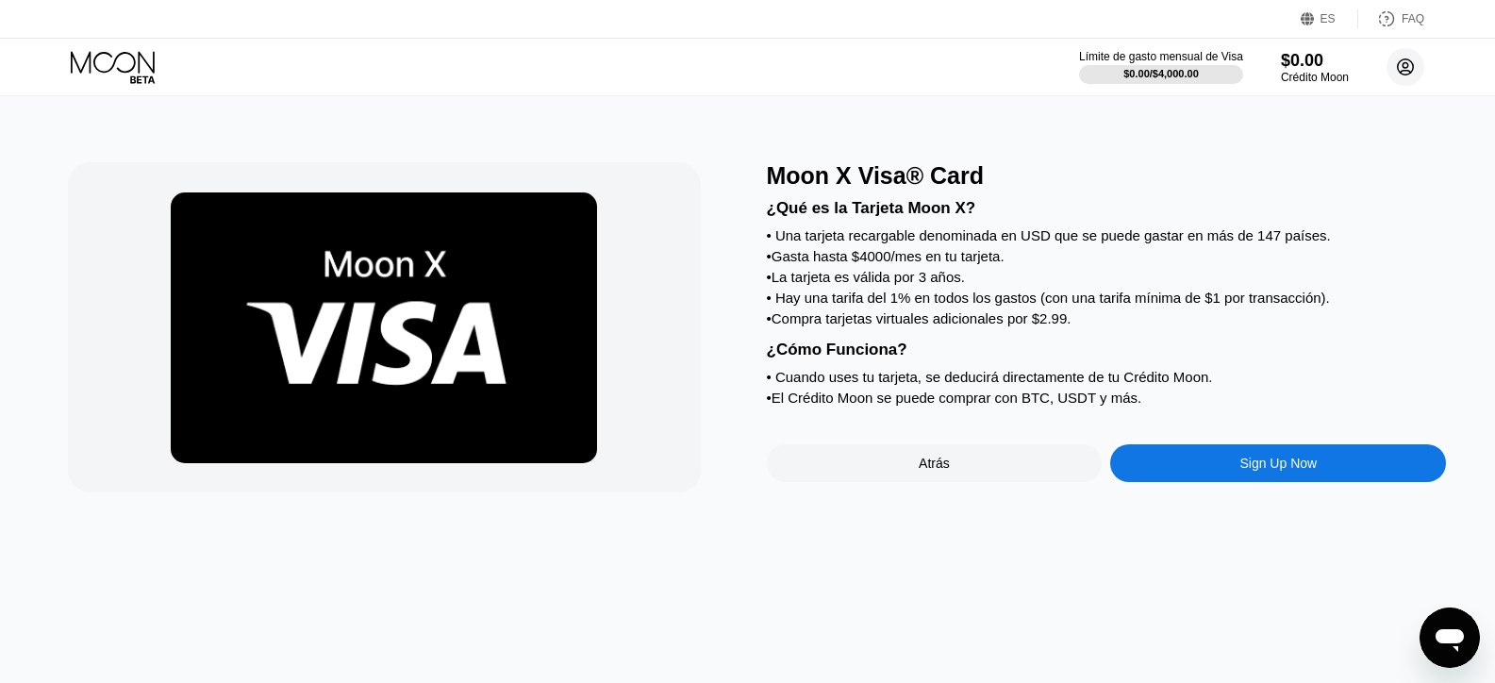
click at [1400, 68] on circle at bounding box center [1405, 67] width 38 height 38
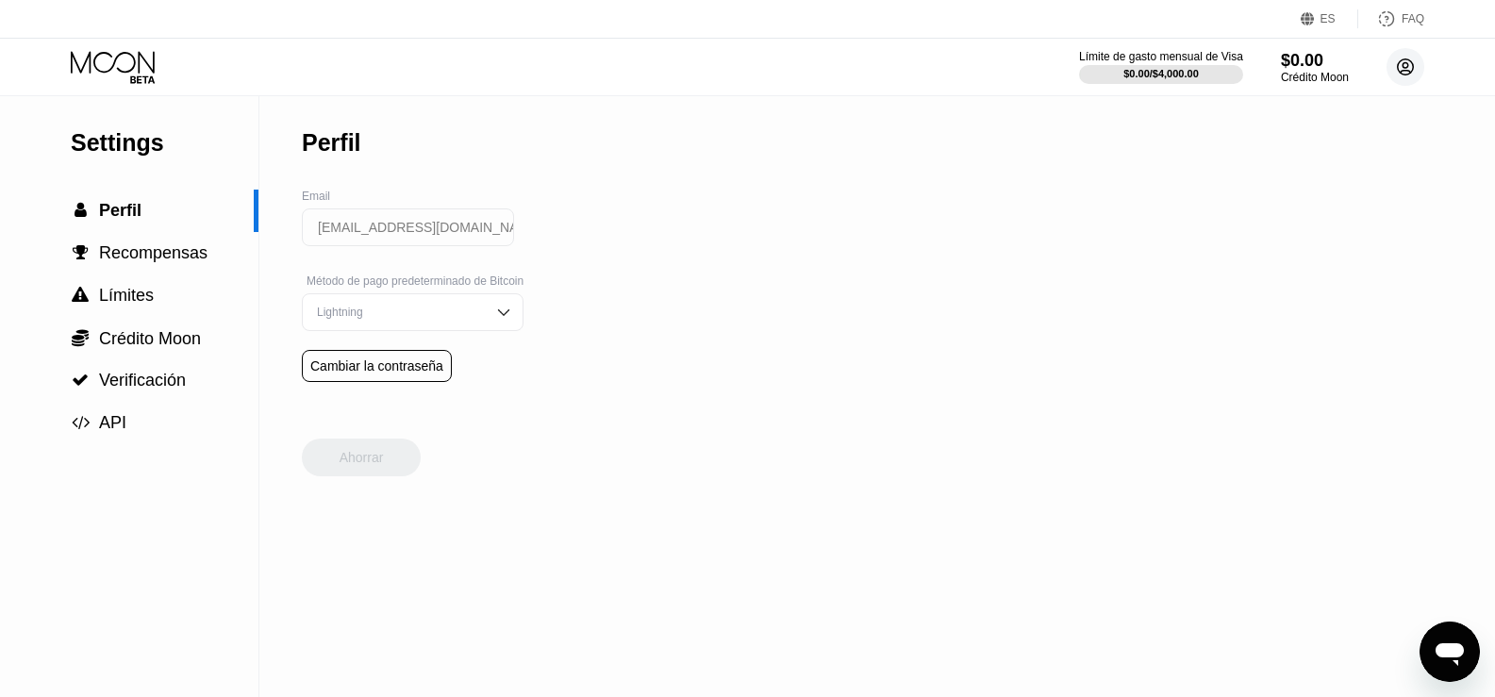
click at [1408, 67] on circle at bounding box center [1405, 67] width 38 height 38
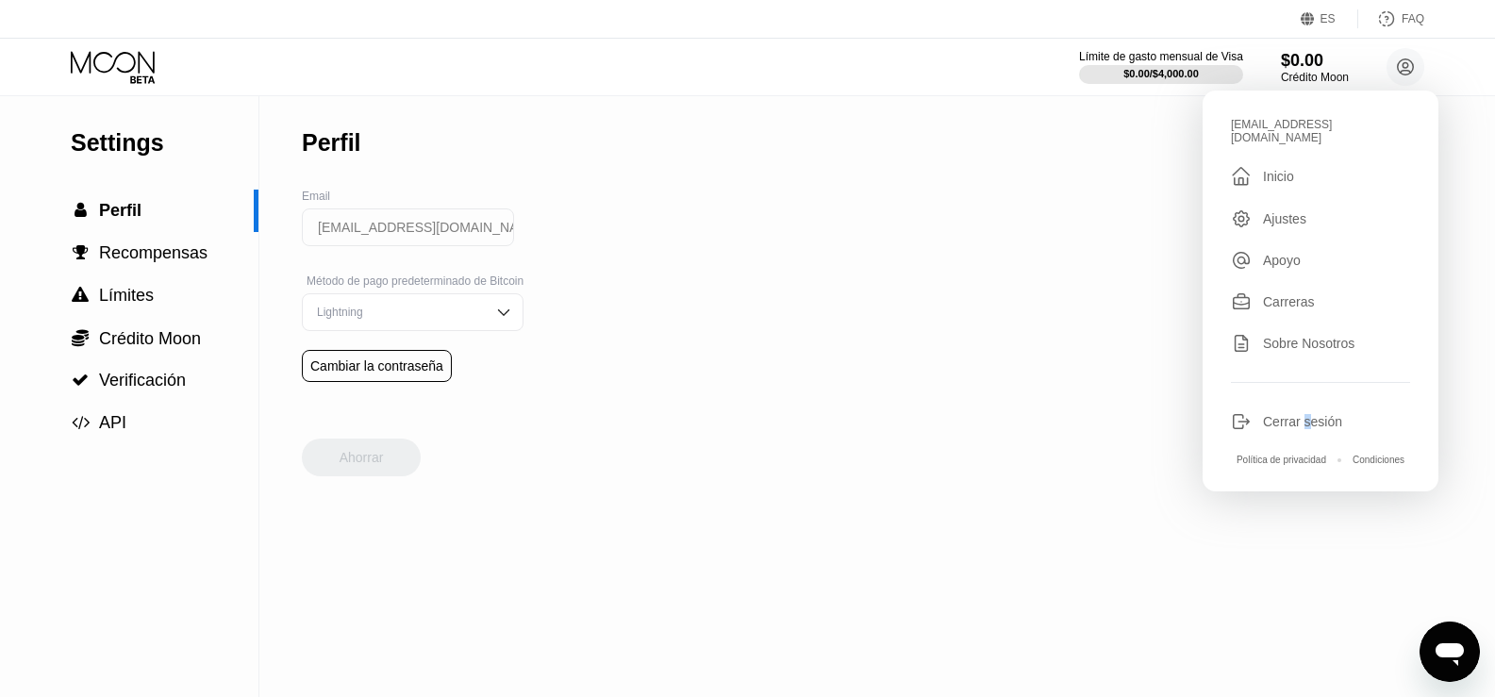
click at [1305, 414] on div "Cerrar sesión" at bounding box center [1302, 421] width 79 height 15
click at [125, 62] on icon at bounding box center [115, 67] width 88 height 33
